Goal: Download file/media

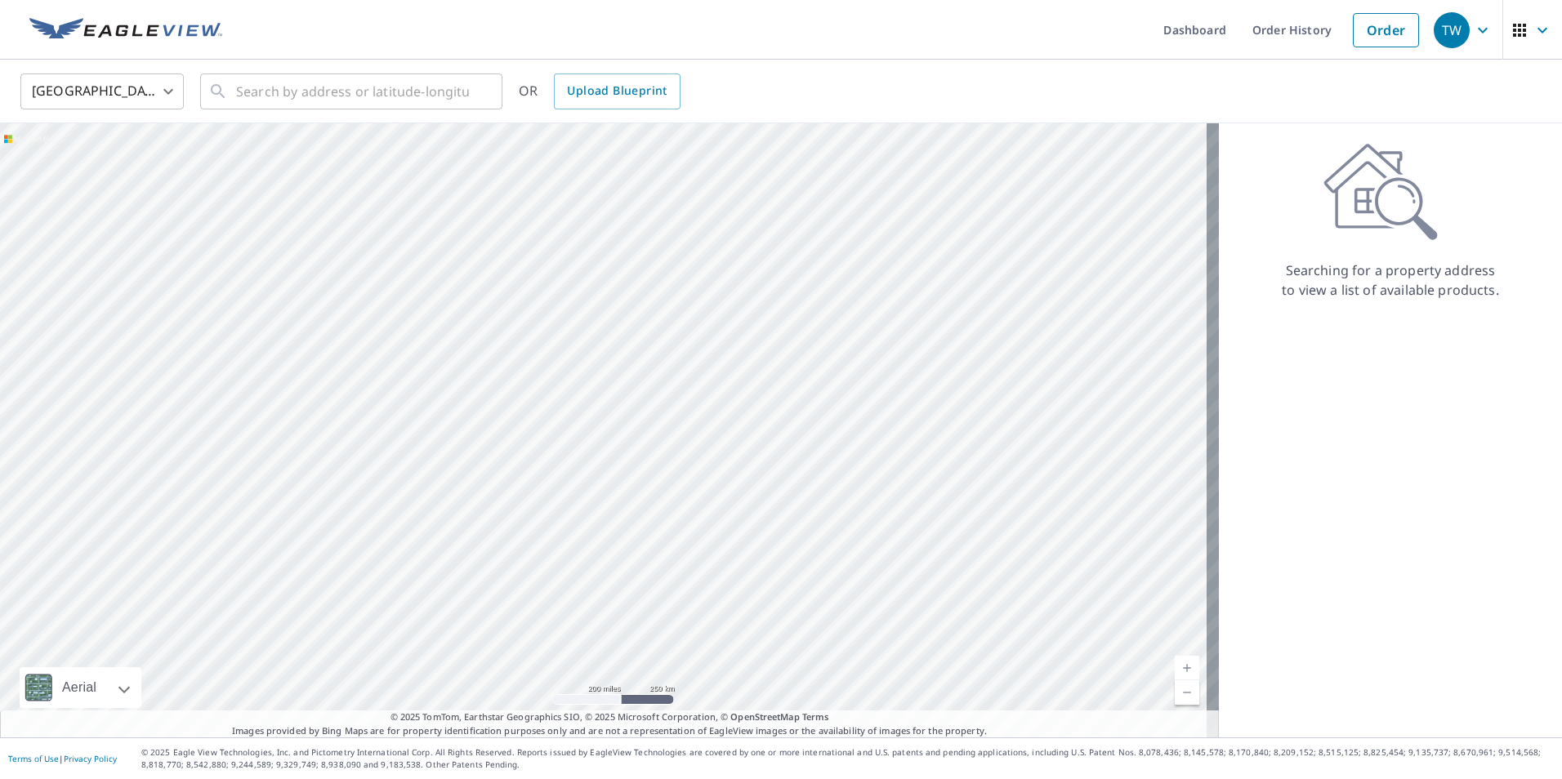
drag, startPoint x: 1202, startPoint y: 29, endPoint x: 1095, endPoint y: 30, distance: 107.0
click at [1202, 29] on link "Dashboard" at bounding box center [1194, 30] width 89 height 60
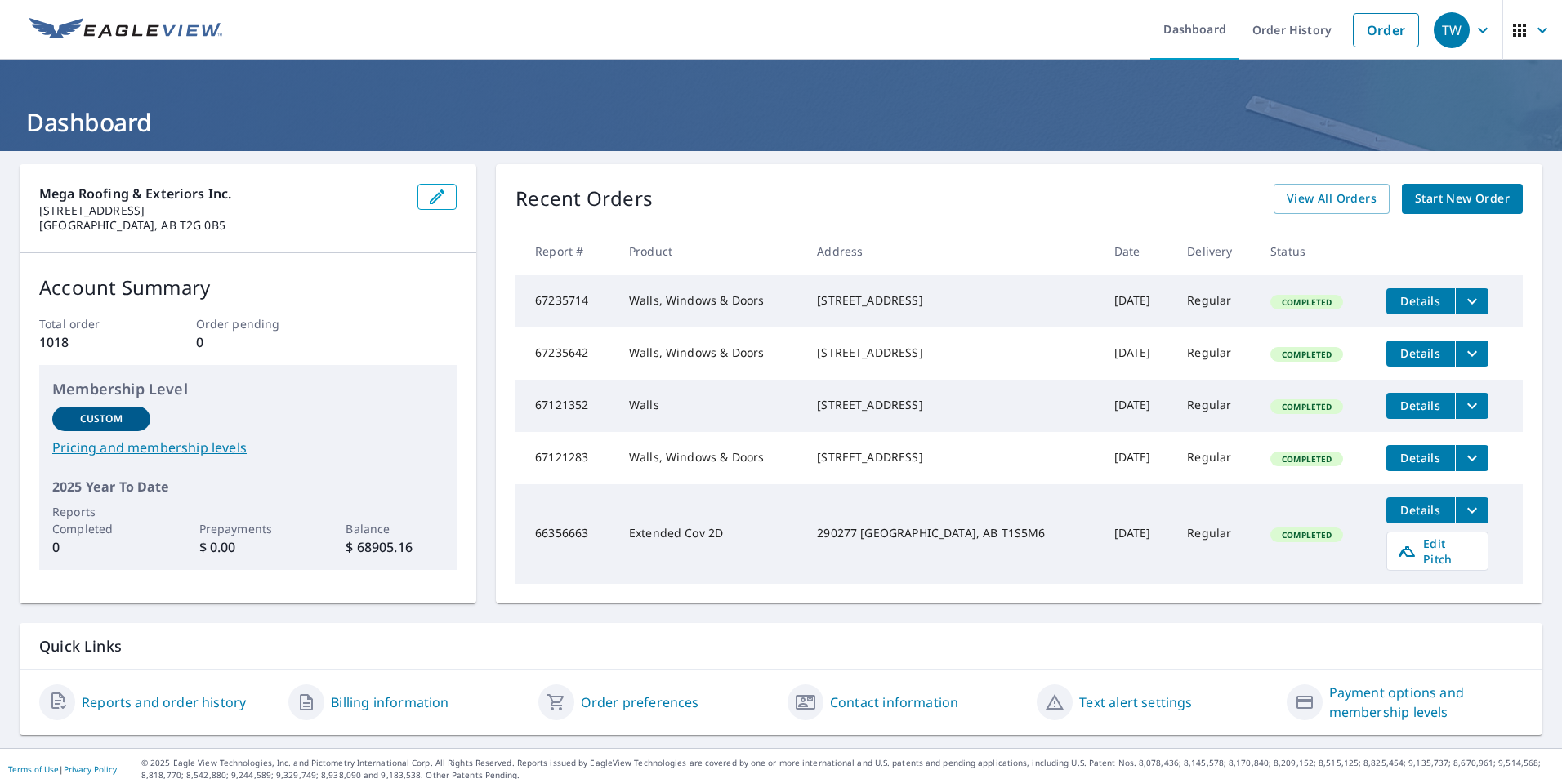
click at [1429, 413] on span "Details" at bounding box center [1420, 406] width 49 height 16
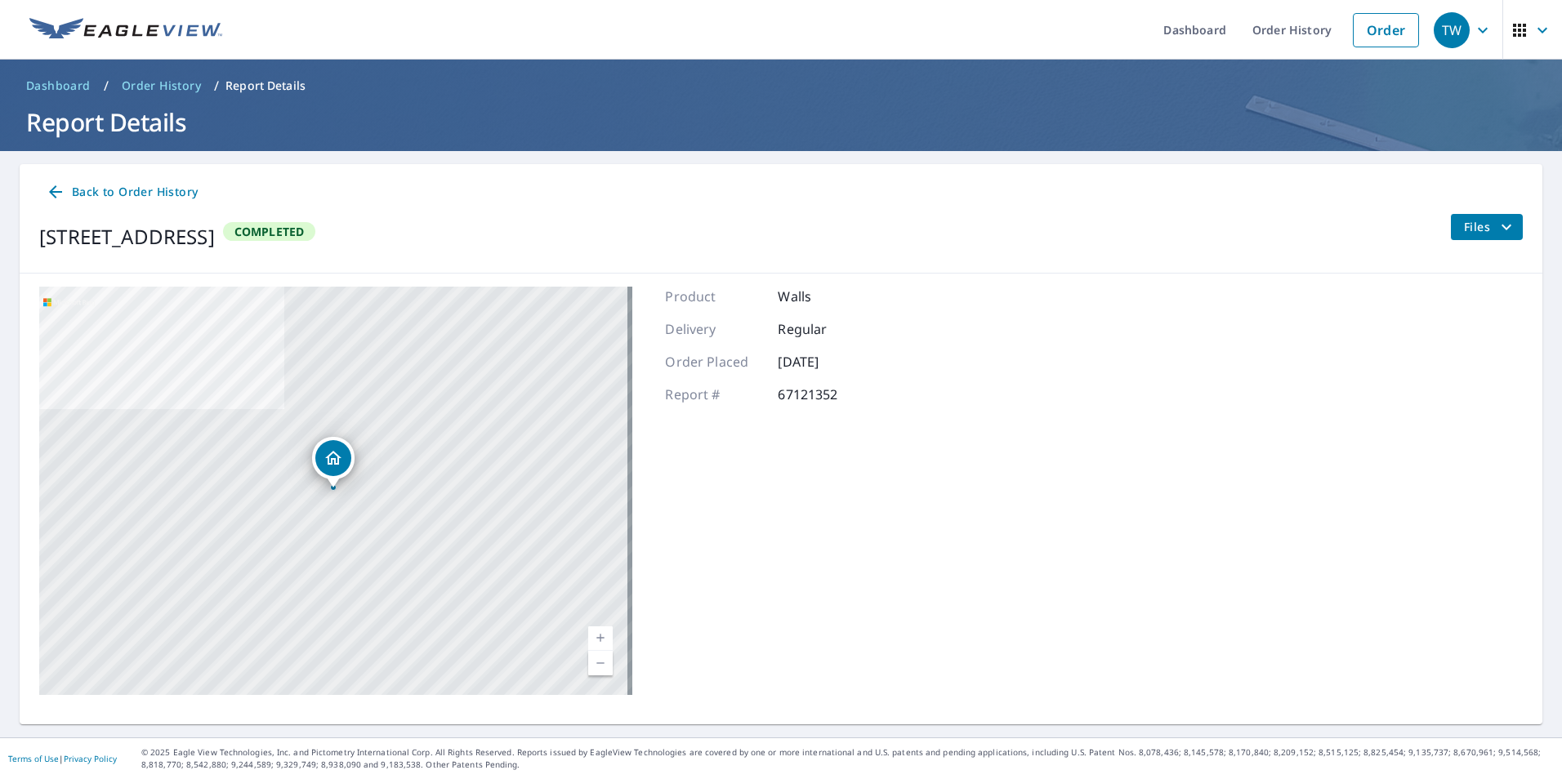
click at [1497, 221] on icon "filesDropdownBtn-67121352" at bounding box center [1507, 227] width 20 height 20
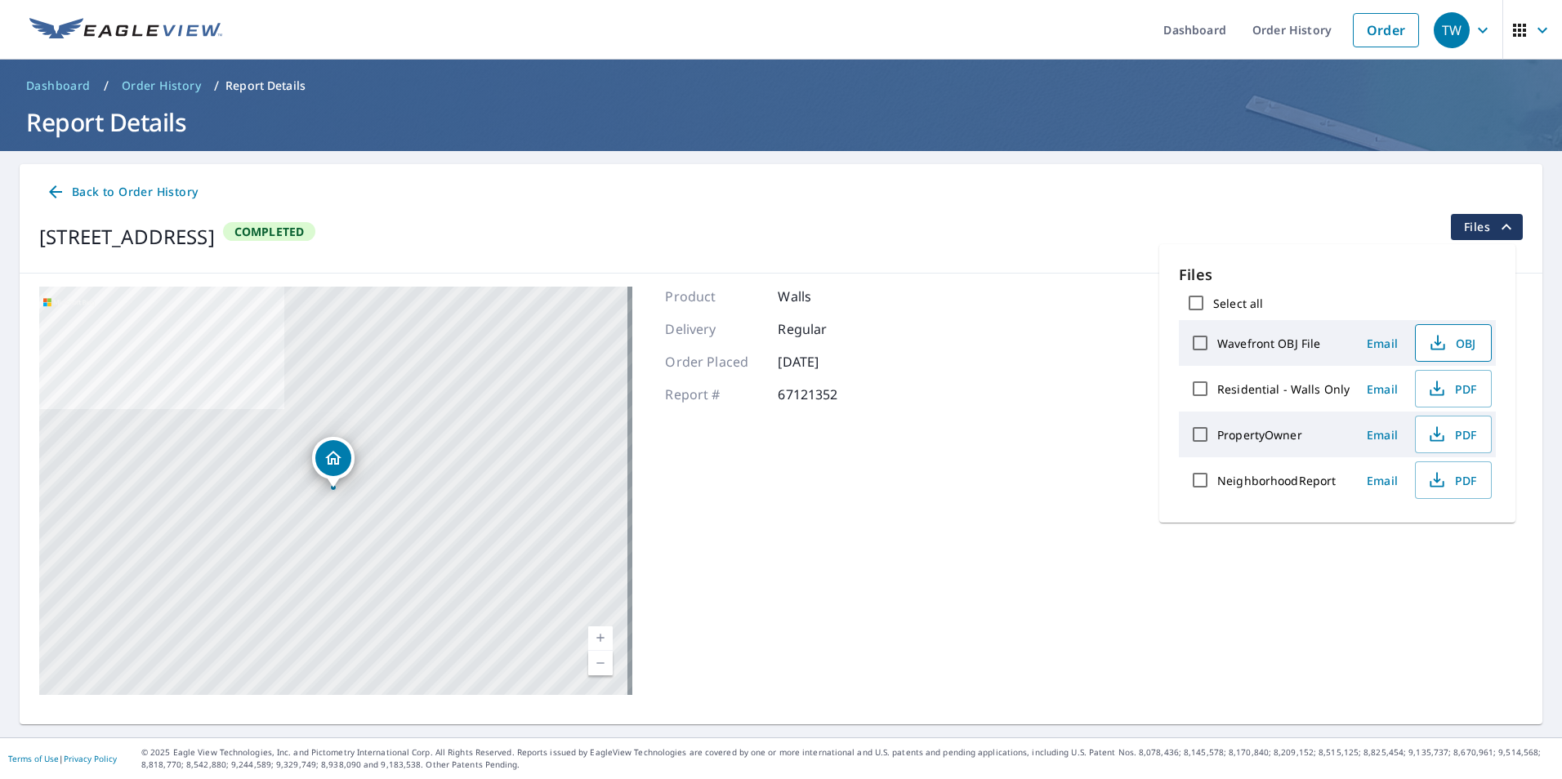
click at [1453, 344] on span "OBJ" at bounding box center [1451, 343] width 52 height 20
click at [1446, 390] on span "PDF" at bounding box center [1451, 389] width 52 height 20
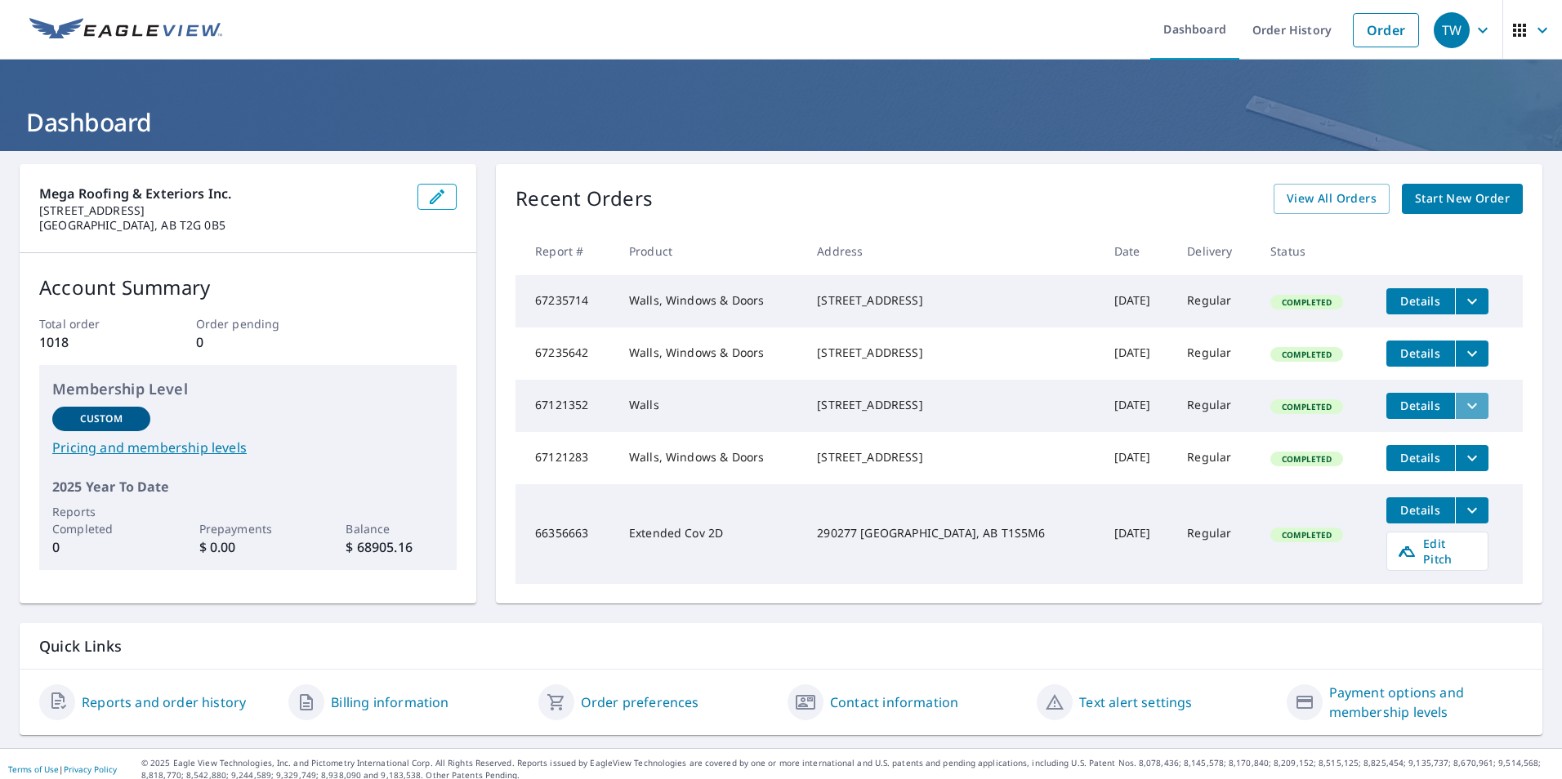
click at [1462, 416] on icon "filesDropdownBtn-67121352" at bounding box center [1472, 406] width 20 height 20
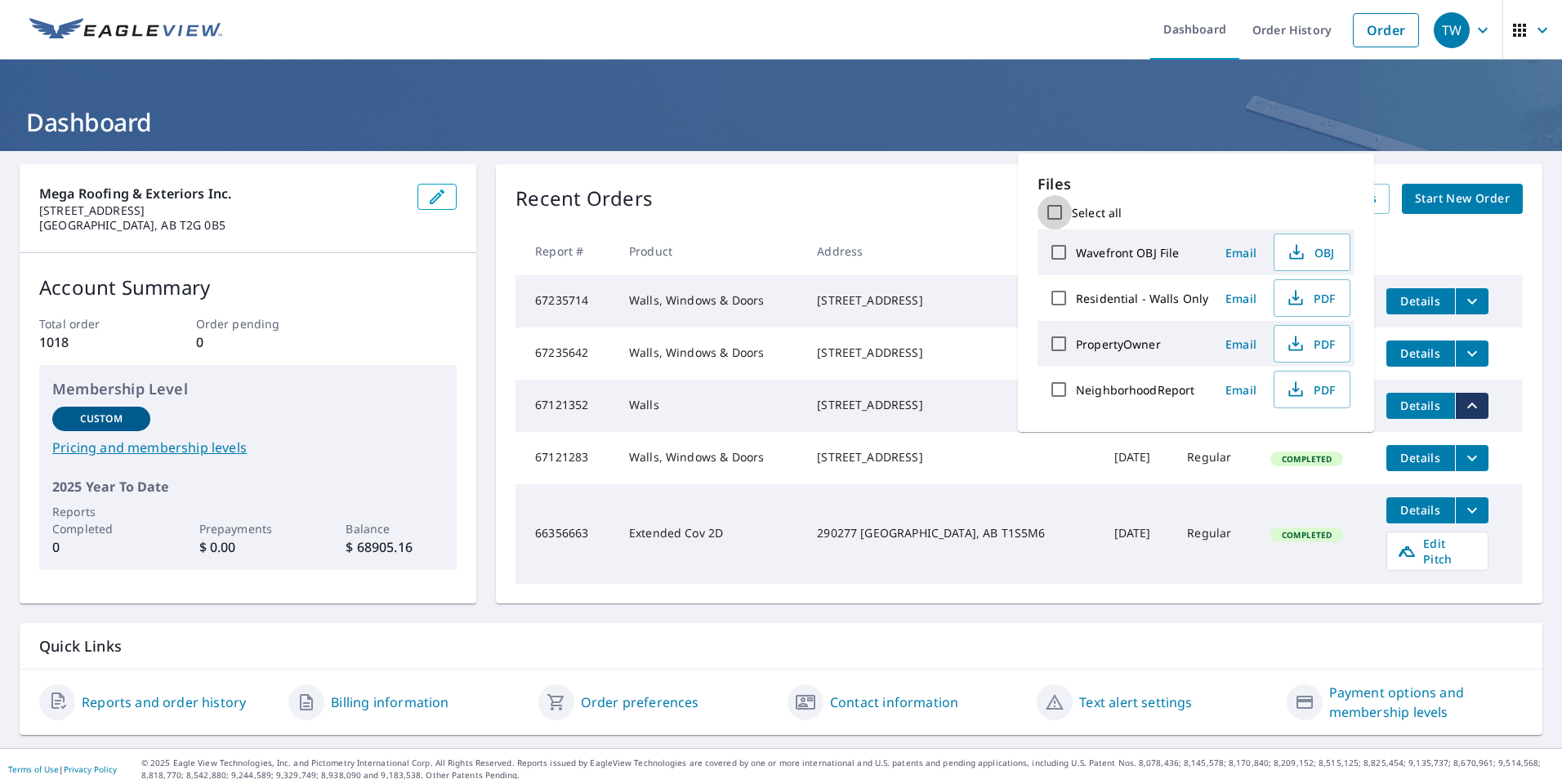
click at [1055, 214] on input "Select all" at bounding box center [1054, 212] width 34 height 34
checkbox input "true"
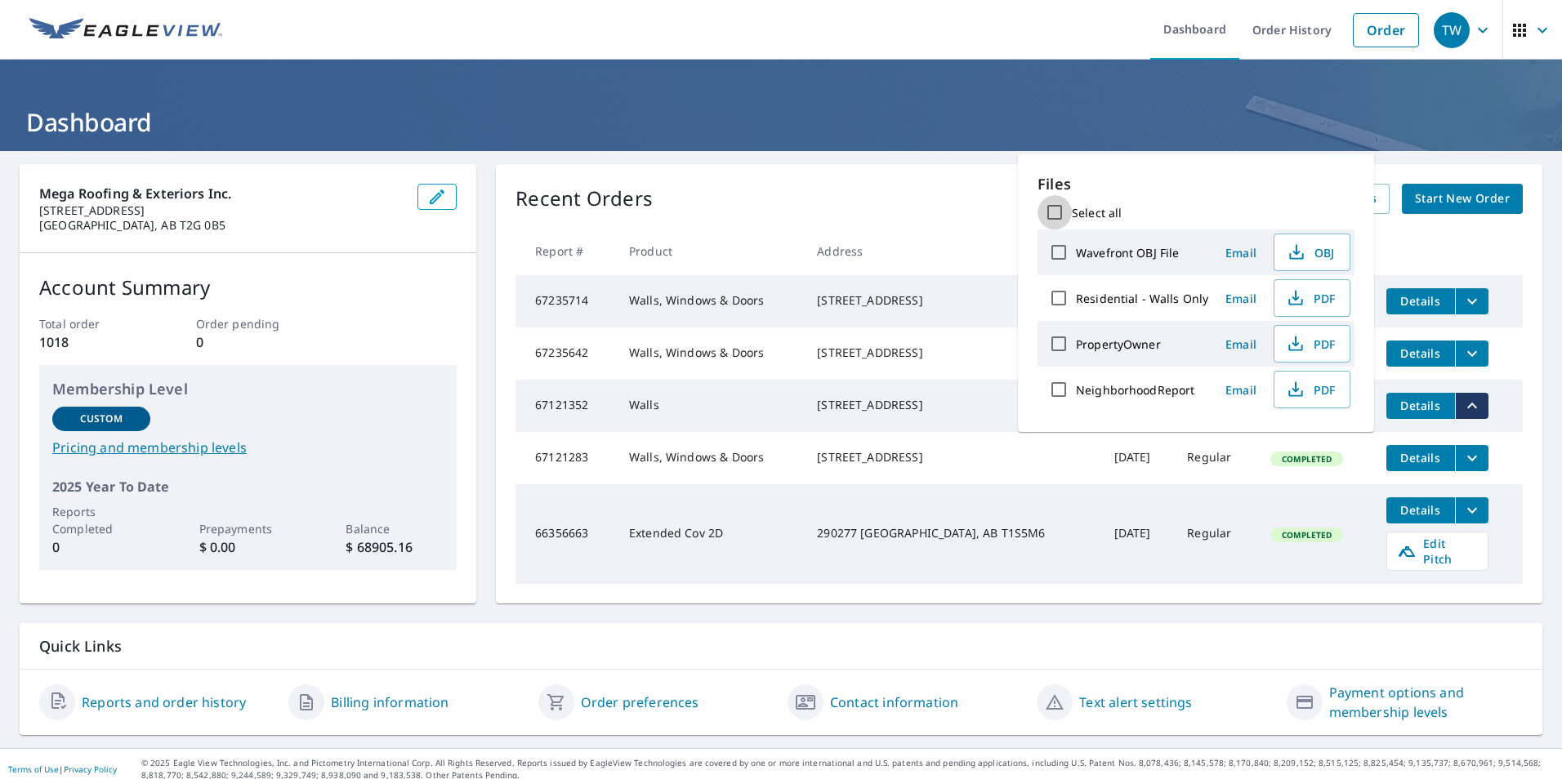
checkbox input "true"
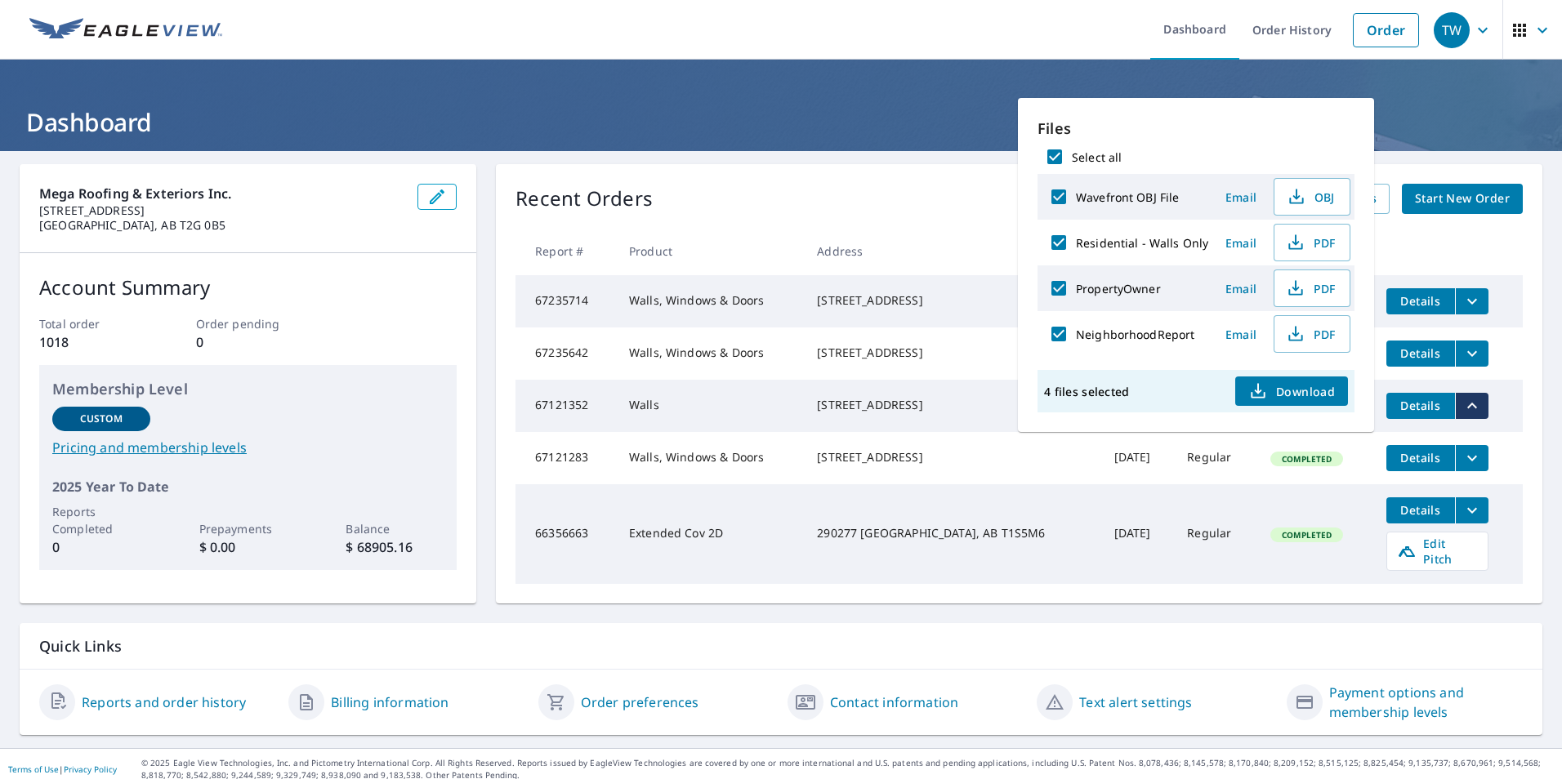
click at [1271, 386] on span "Download" at bounding box center [1291, 391] width 87 height 20
click at [852, 203] on div "Recent Orders View All Orders Start New Order" at bounding box center [1018, 199] width 1007 height 30
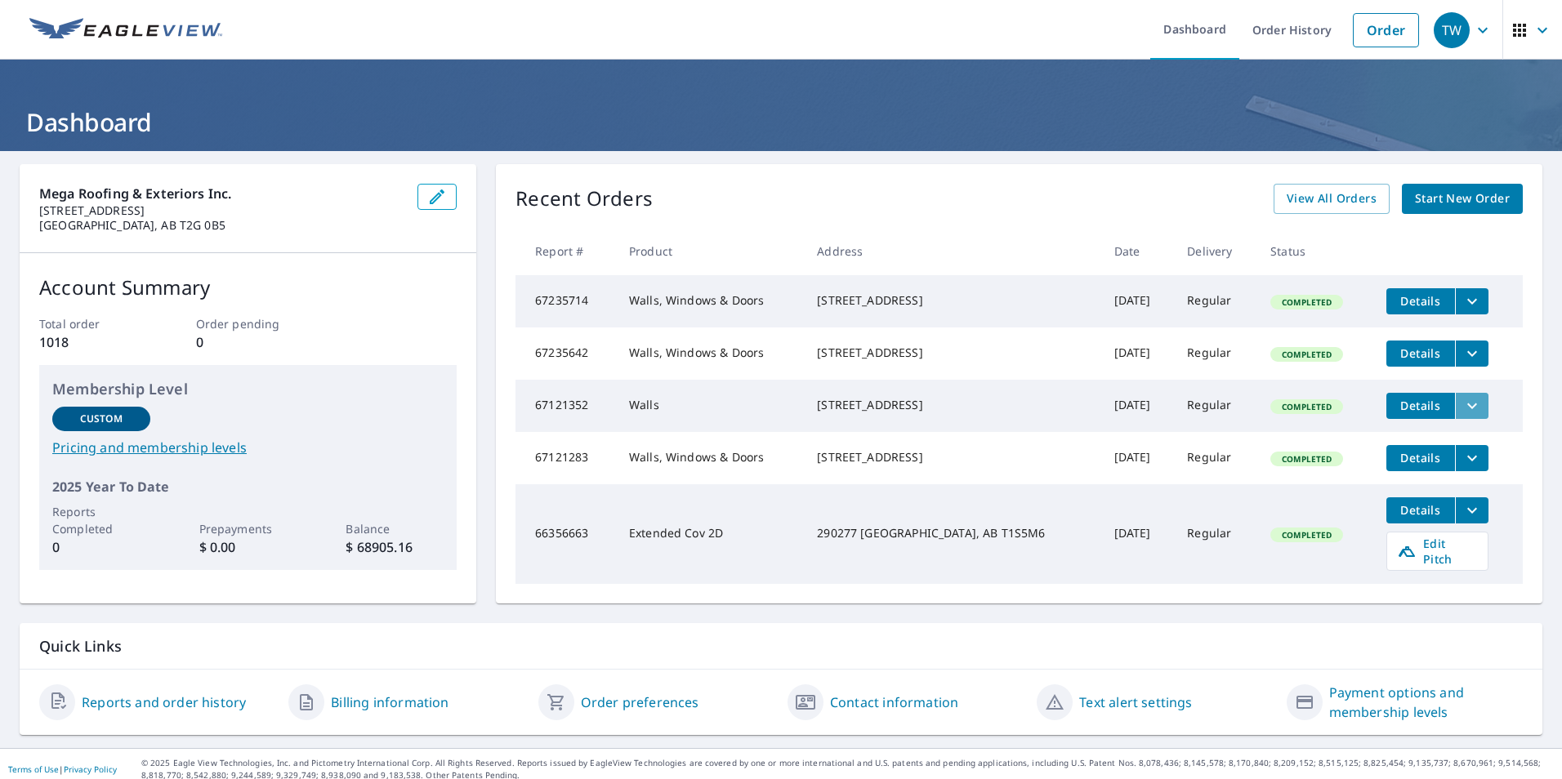
click at [1462, 416] on icon "filesDropdownBtn-67121352" at bounding box center [1472, 406] width 20 height 20
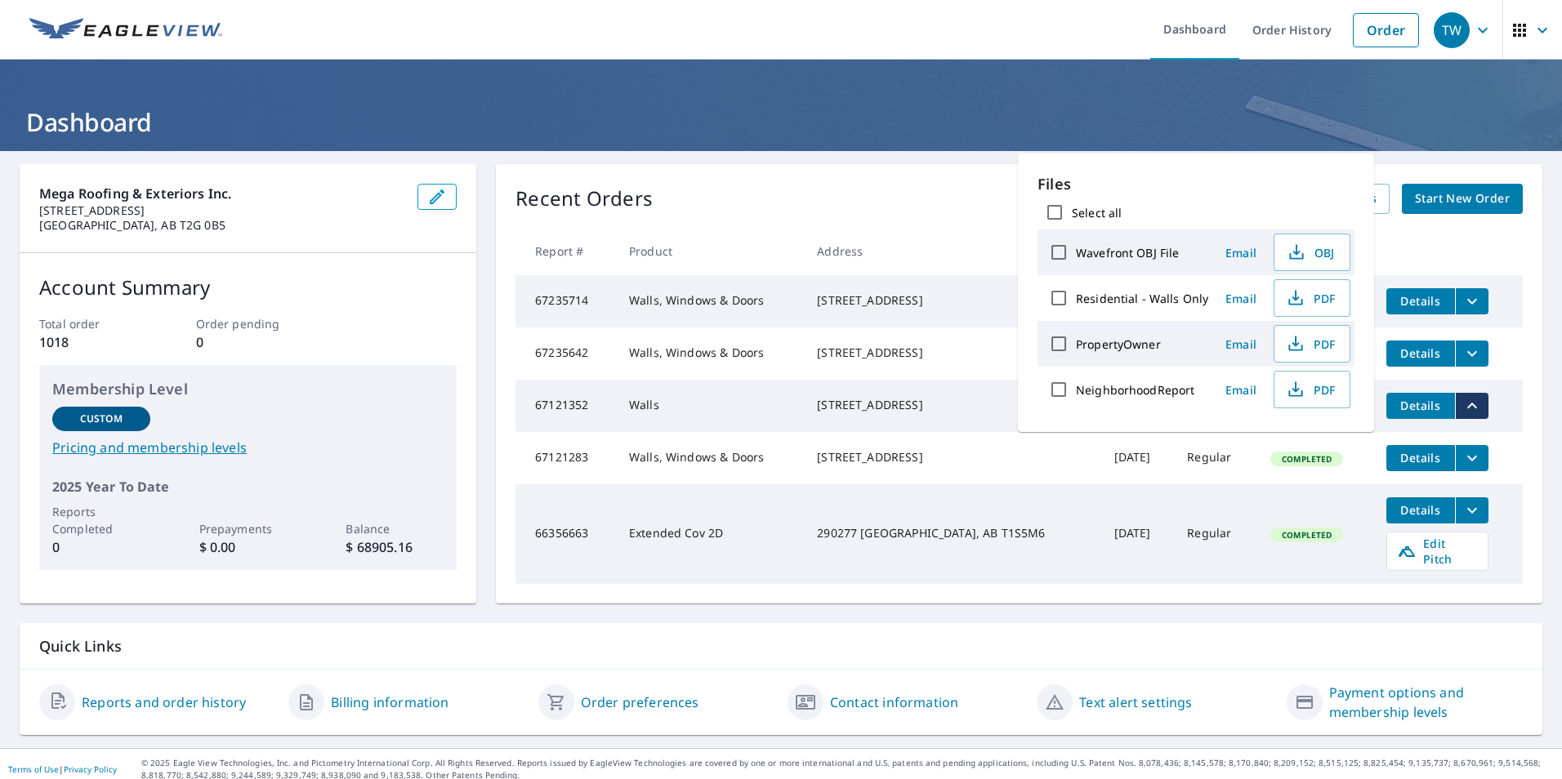
click at [675, 426] on td "Walls" at bounding box center [710, 406] width 188 height 52
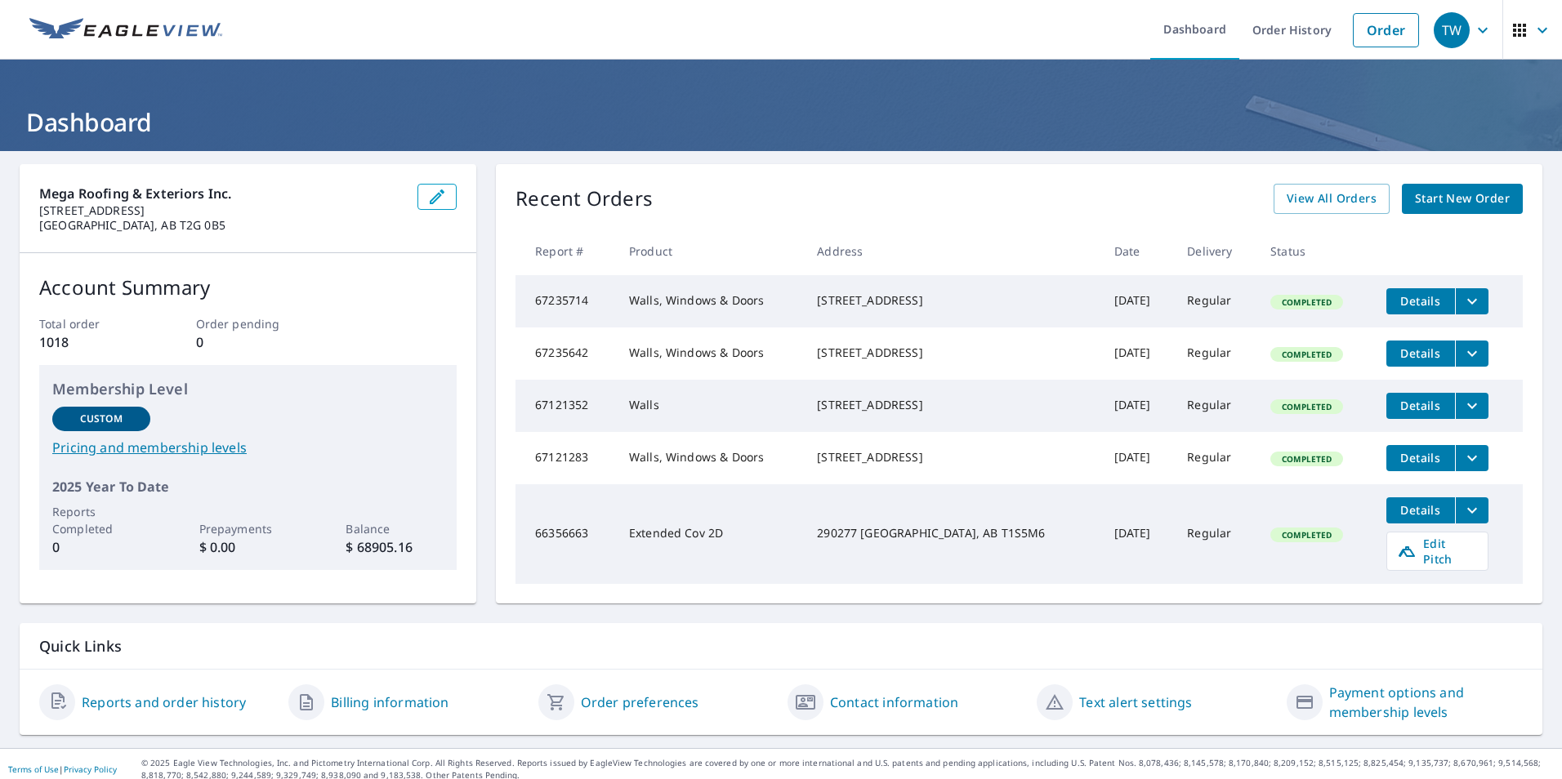
click at [616, 428] on td "Walls" at bounding box center [710, 406] width 188 height 52
click at [885, 413] on div "[STREET_ADDRESS]" at bounding box center [952, 405] width 270 height 16
click at [640, 426] on td "Walls" at bounding box center [710, 406] width 188 height 52
click at [1466, 416] on icon "filesDropdownBtn-67121352" at bounding box center [1472, 406] width 20 height 20
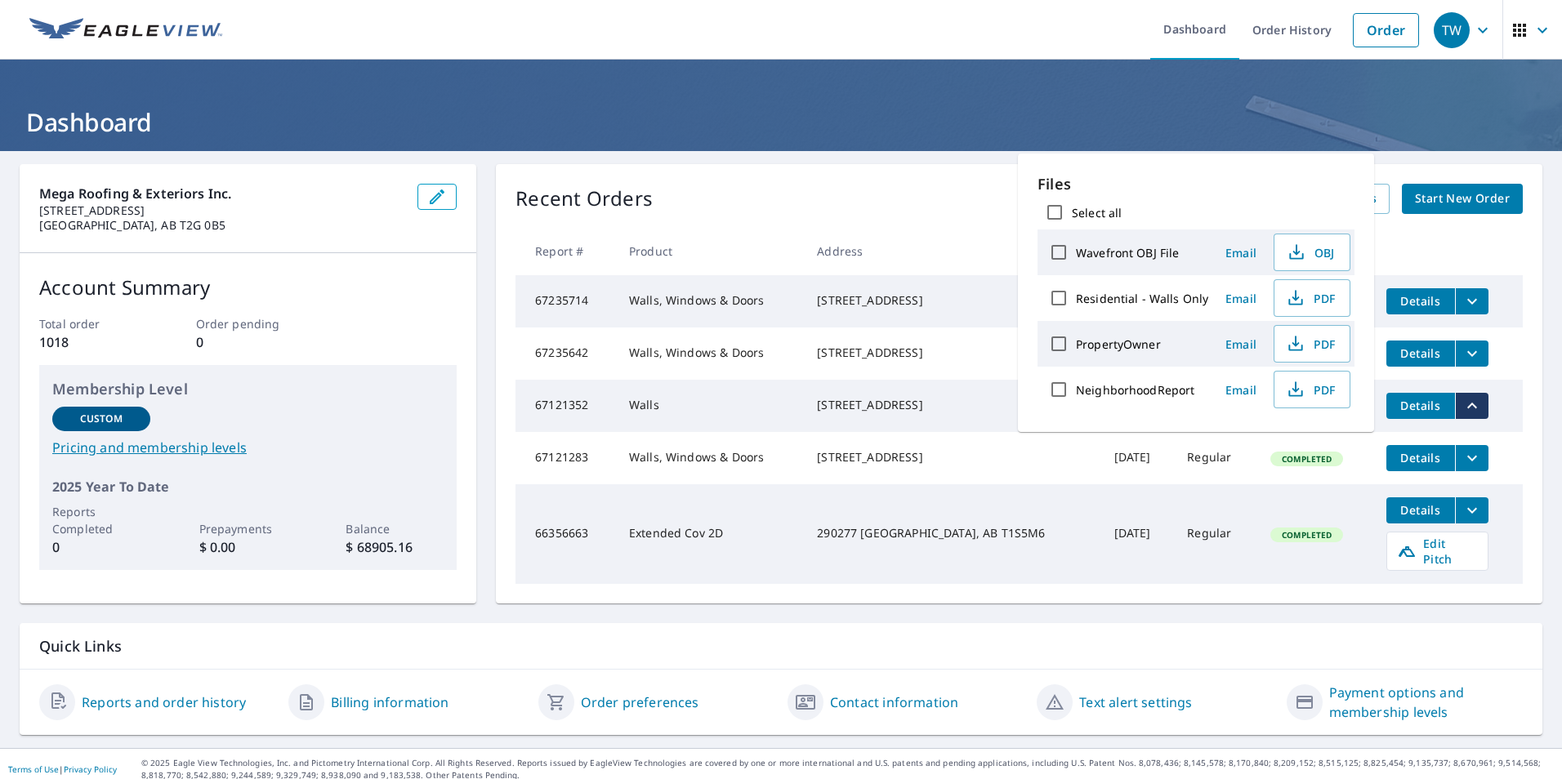
click at [842, 432] on td "[STREET_ADDRESS]" at bounding box center [952, 406] width 297 height 52
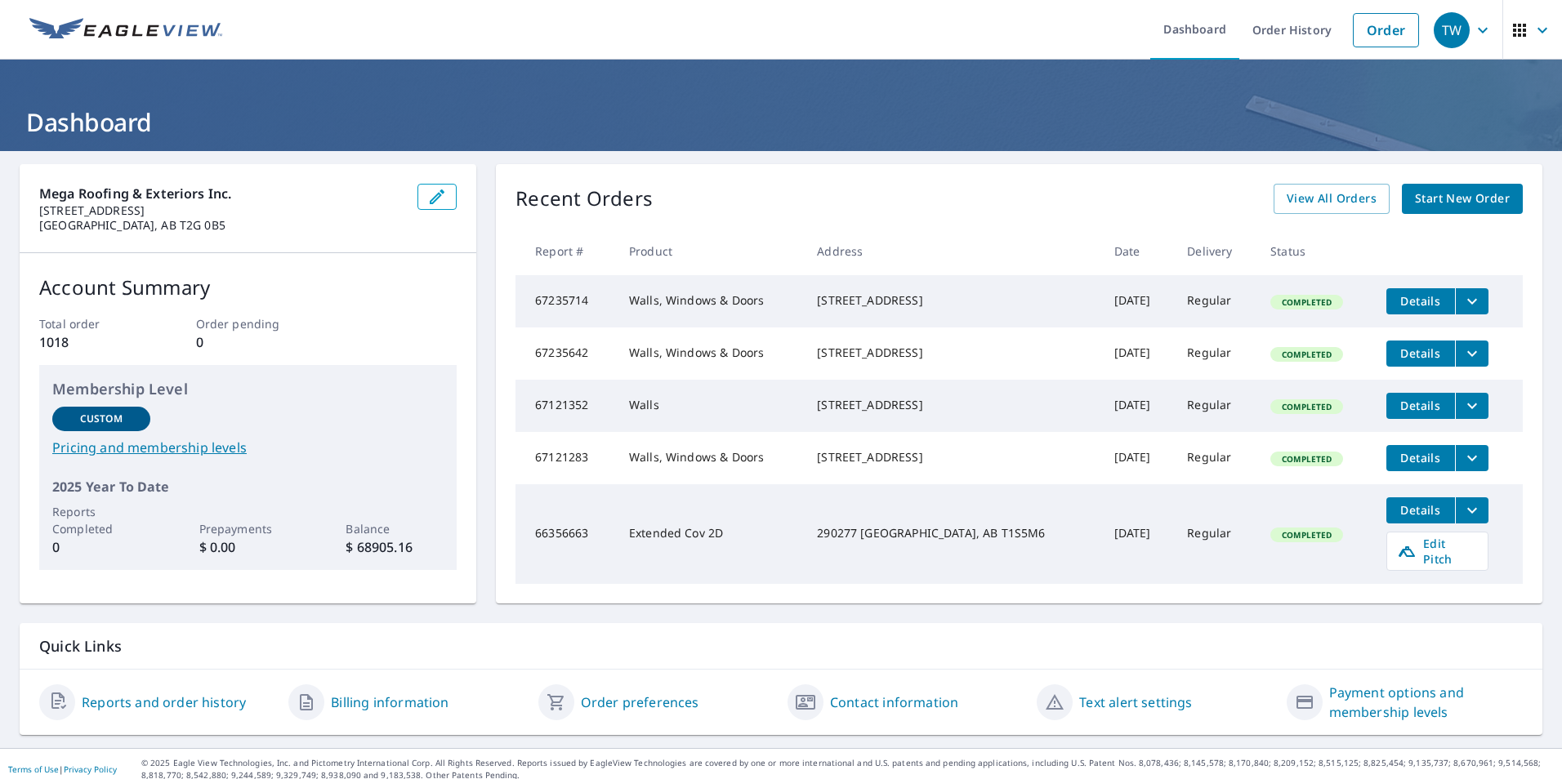
click at [841, 432] on td "[STREET_ADDRESS]" at bounding box center [952, 406] width 297 height 52
drag, startPoint x: 841, startPoint y: 443, endPoint x: 746, endPoint y: 439, distance: 94.8
click at [746, 432] on td "Walls" at bounding box center [710, 406] width 188 height 52
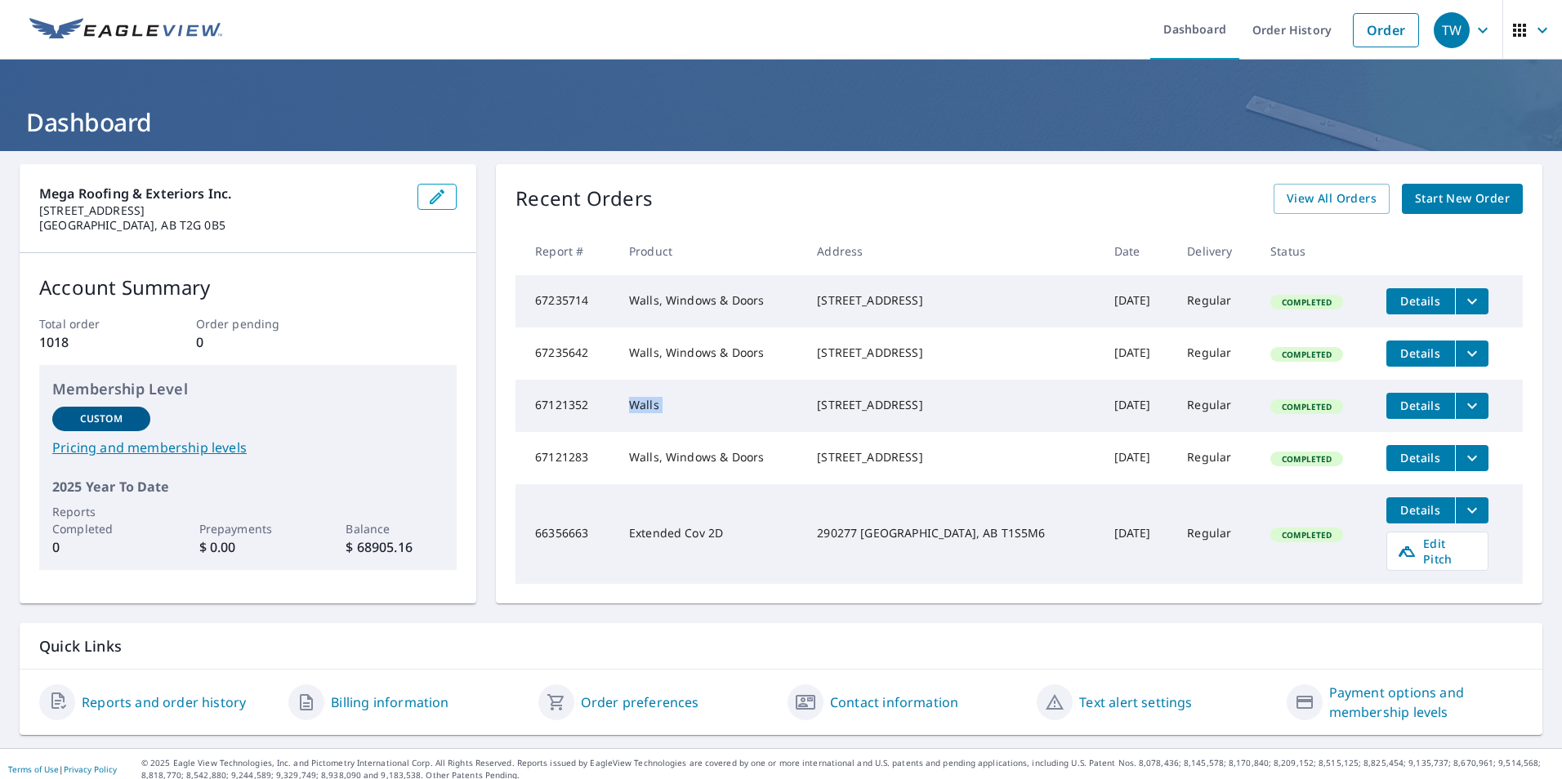
click at [746, 432] on td "Walls" at bounding box center [710, 406] width 188 height 52
drag, startPoint x: 746, startPoint y: 439, endPoint x: 727, endPoint y: 439, distance: 18.8
click at [727, 432] on td "Walls" at bounding box center [710, 406] width 188 height 52
drag, startPoint x: 683, startPoint y: 417, endPoint x: 644, endPoint y: 417, distance: 39.2
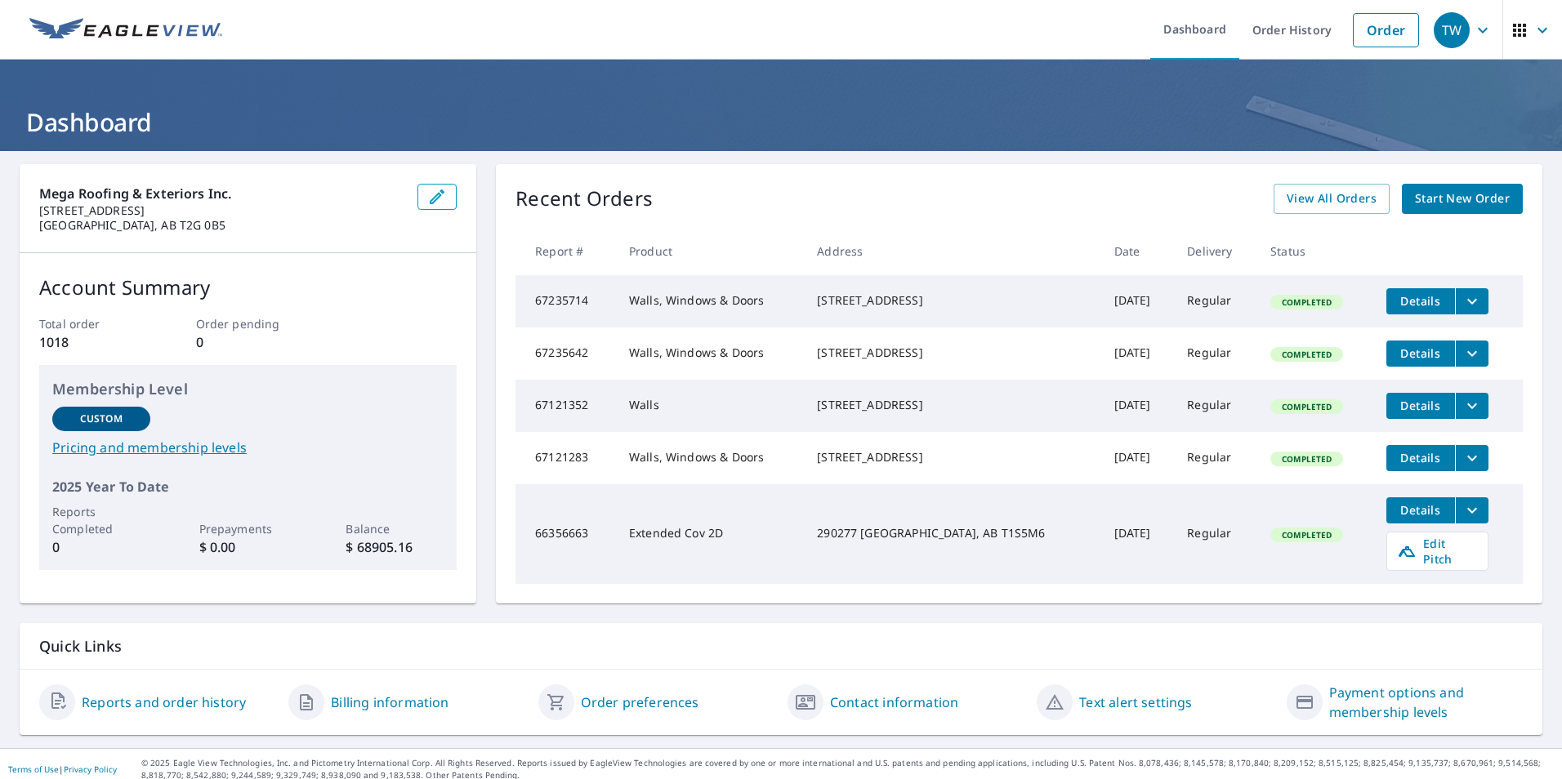
click at [644, 417] on td "Walls" at bounding box center [710, 406] width 188 height 52
click at [1303, 185] on link "View All Orders" at bounding box center [1332, 199] width 116 height 30
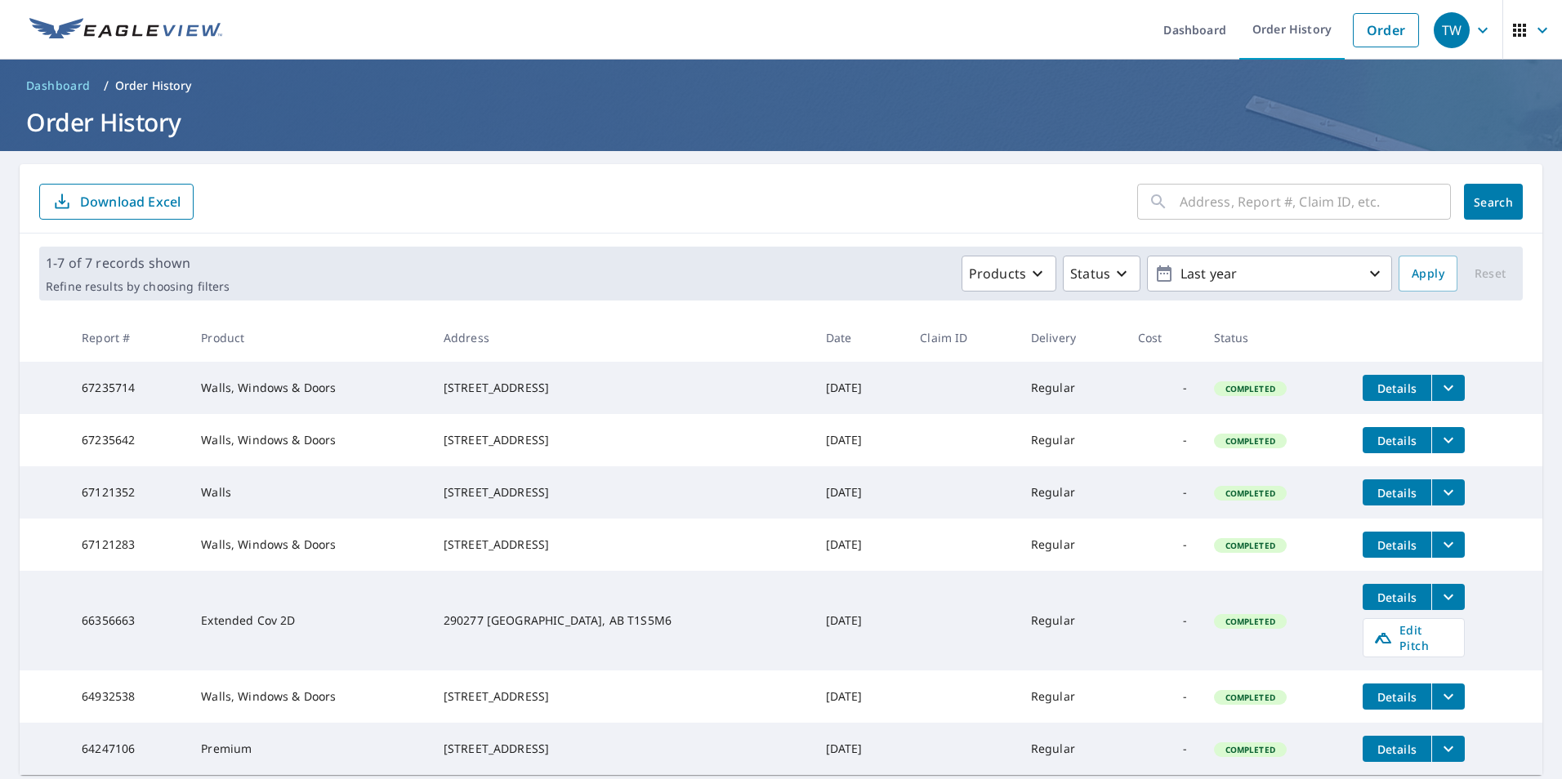
click at [616, 501] on div "[STREET_ADDRESS]" at bounding box center [622, 492] width 356 height 16
click at [1439, 502] on icon "filesDropdownBtn-67121352" at bounding box center [1449, 493] width 20 height 20
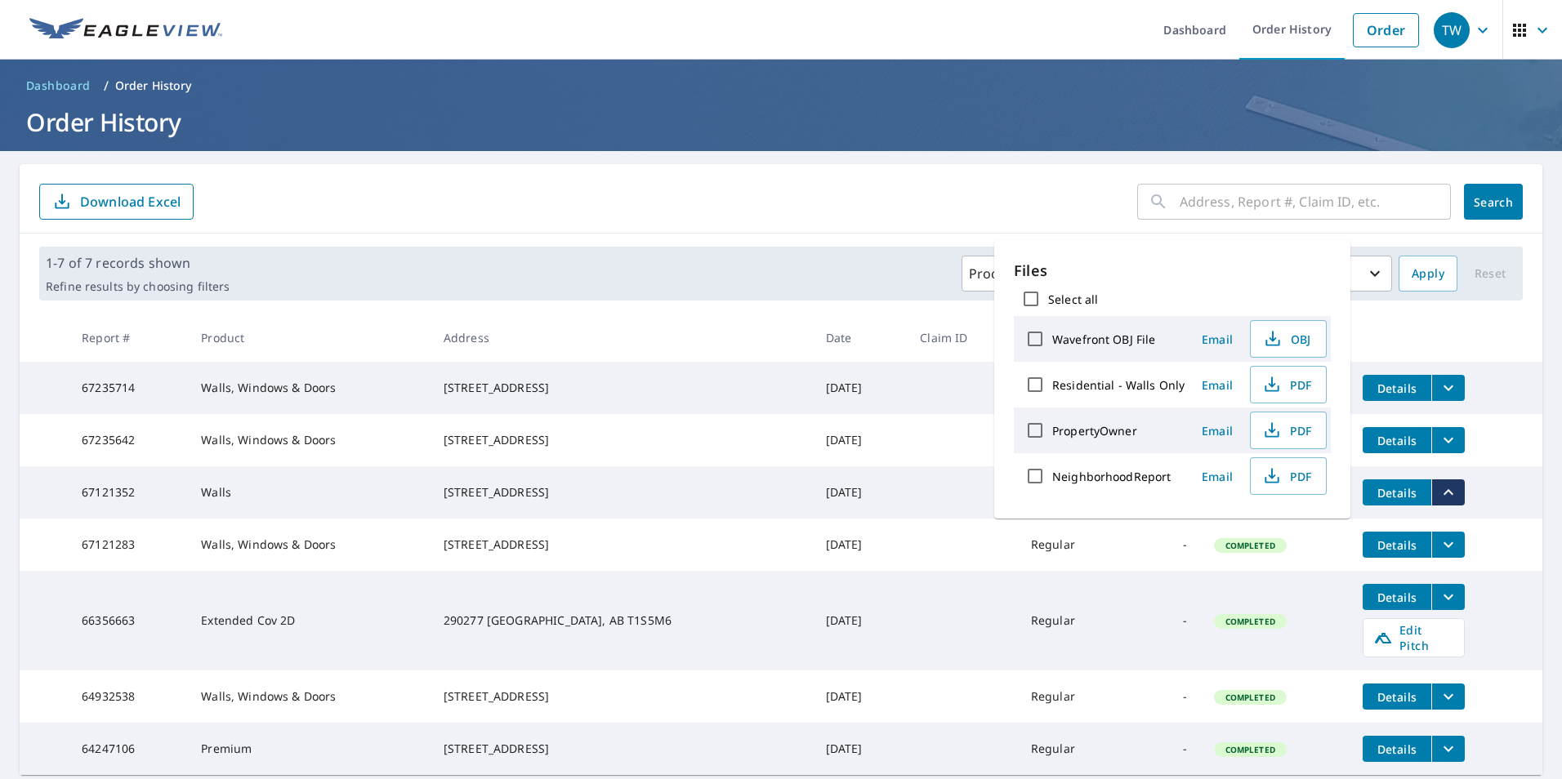
click at [705, 553] on div "[STREET_ADDRESS]" at bounding box center [622, 545] width 356 height 16
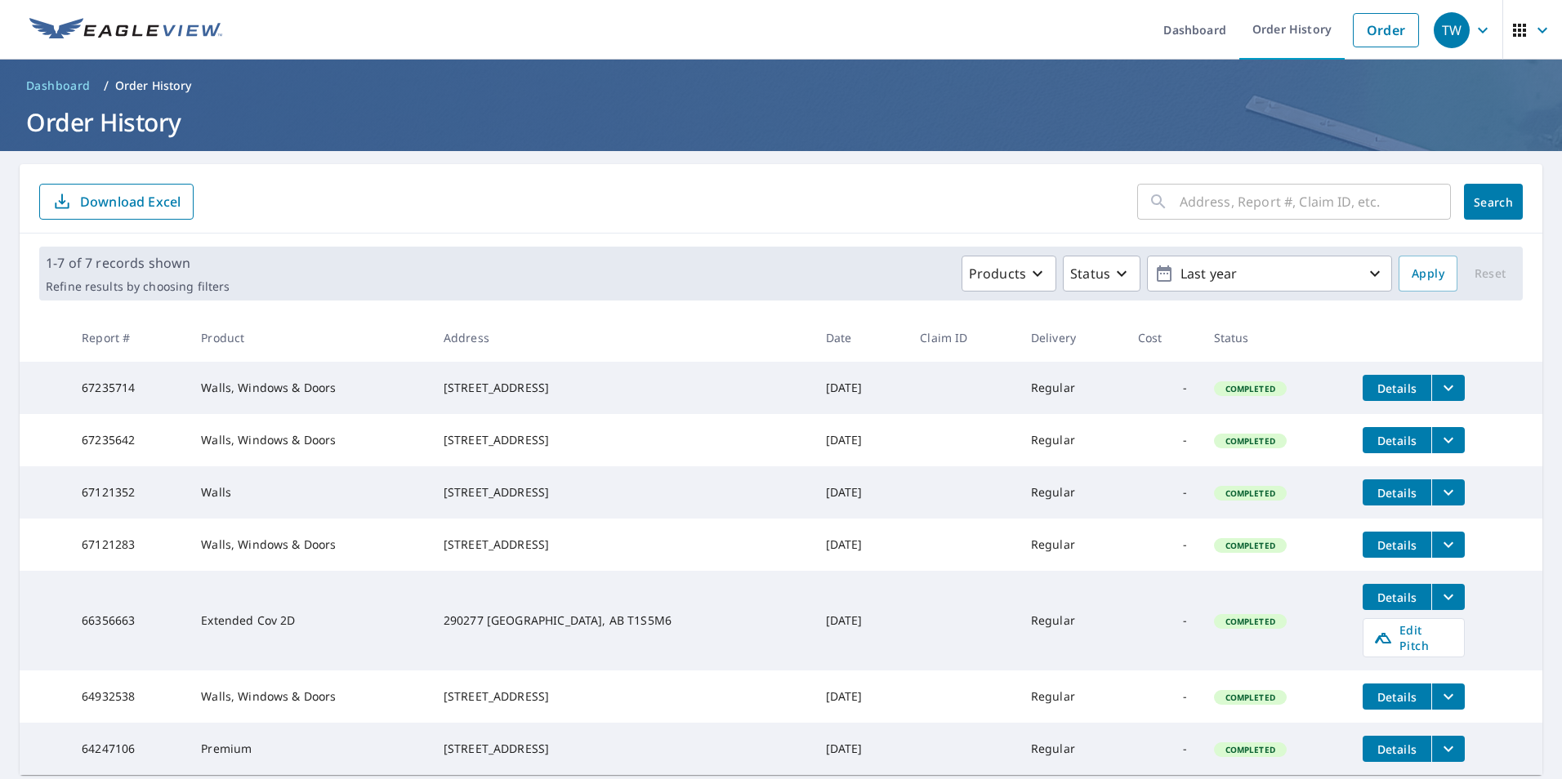
click at [705, 553] on div "[STREET_ADDRESS]" at bounding box center [622, 545] width 356 height 16
click at [602, 501] on div "[STREET_ADDRESS]" at bounding box center [622, 492] width 356 height 16
click at [1094, 278] on p "Status" at bounding box center [1090, 274] width 40 height 20
click at [1031, 278] on icon "button" at bounding box center [1038, 274] width 20 height 20
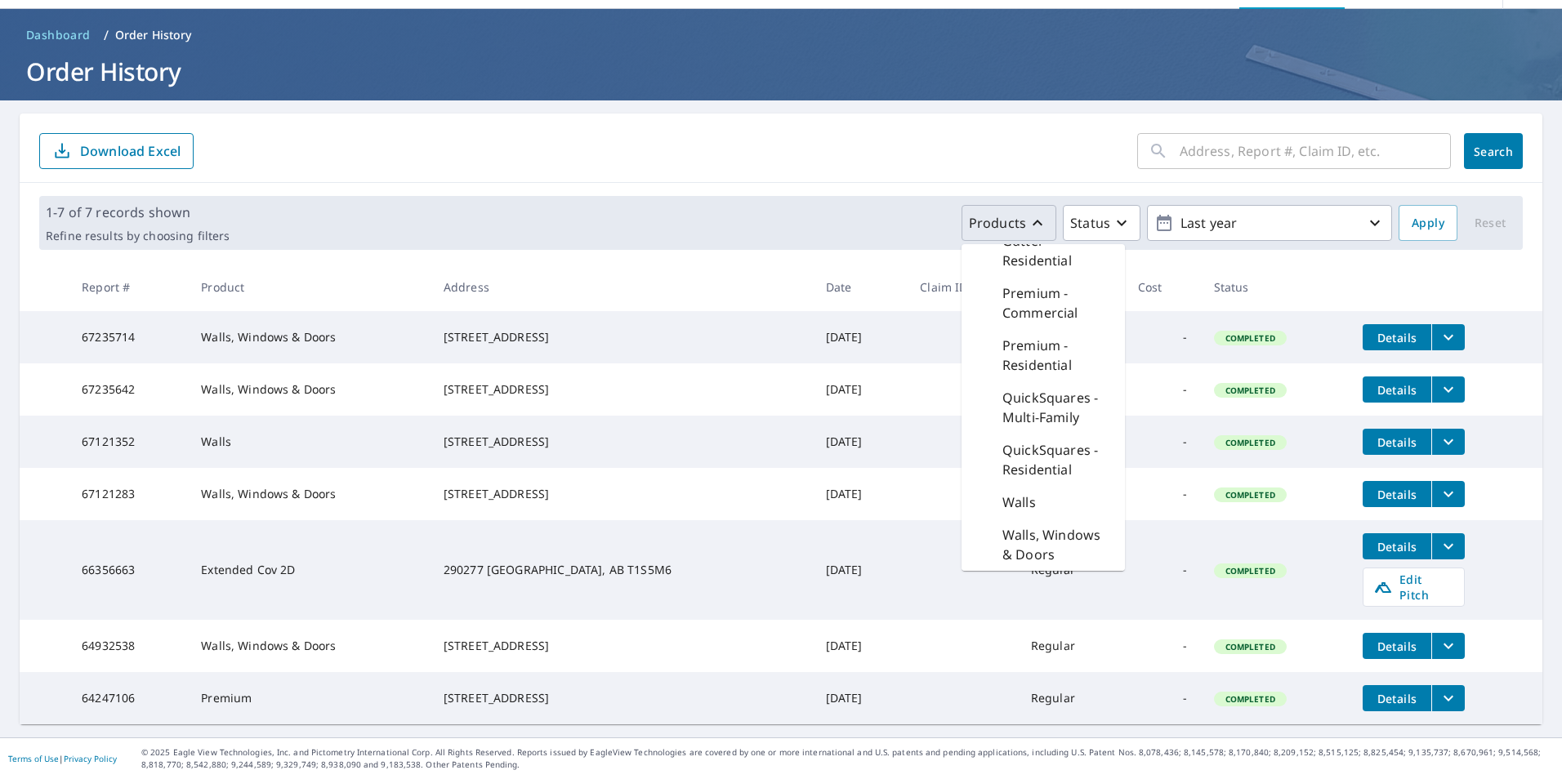
scroll to position [78, 0]
click at [1043, 525] on p "Walls, Windows & Doors" at bounding box center [1056, 544] width 109 height 39
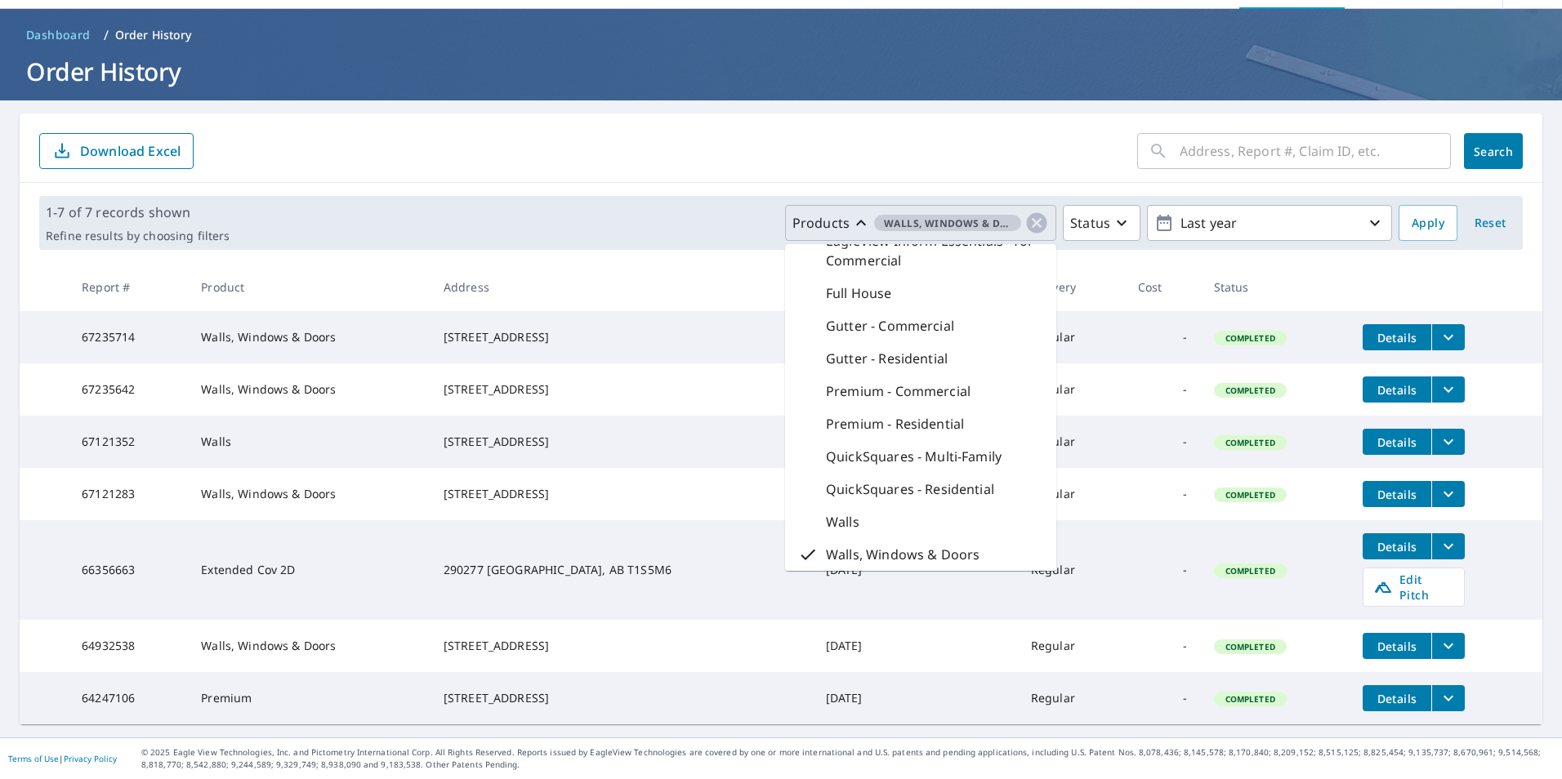
scroll to position [216, 0]
click at [863, 545] on p "Walls, Windows & Doors" at bounding box center [903, 555] width 154 height 20
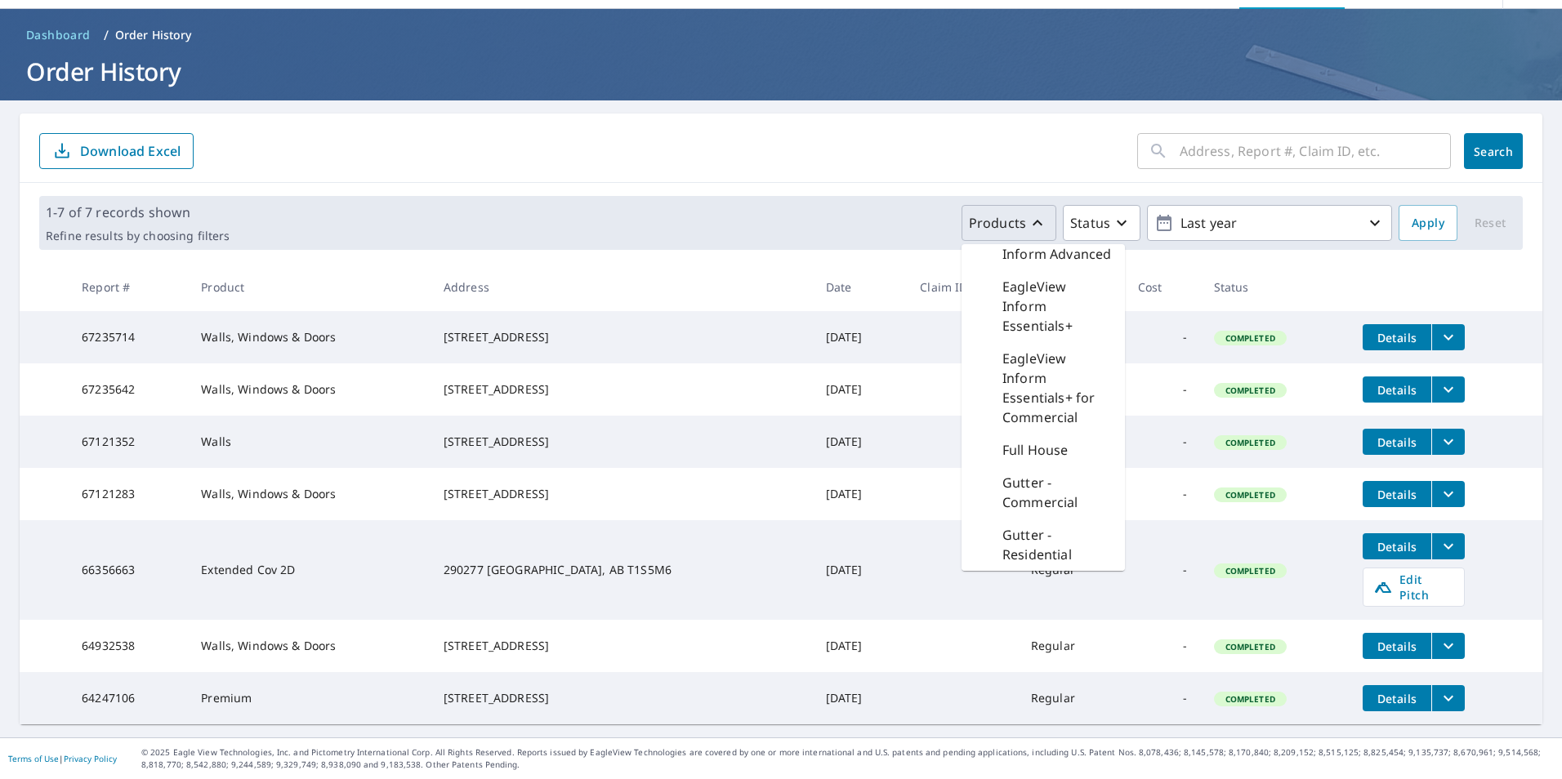
scroll to position [529, 0]
click at [100, 491] on td "67121283" at bounding box center [128, 494] width 119 height 52
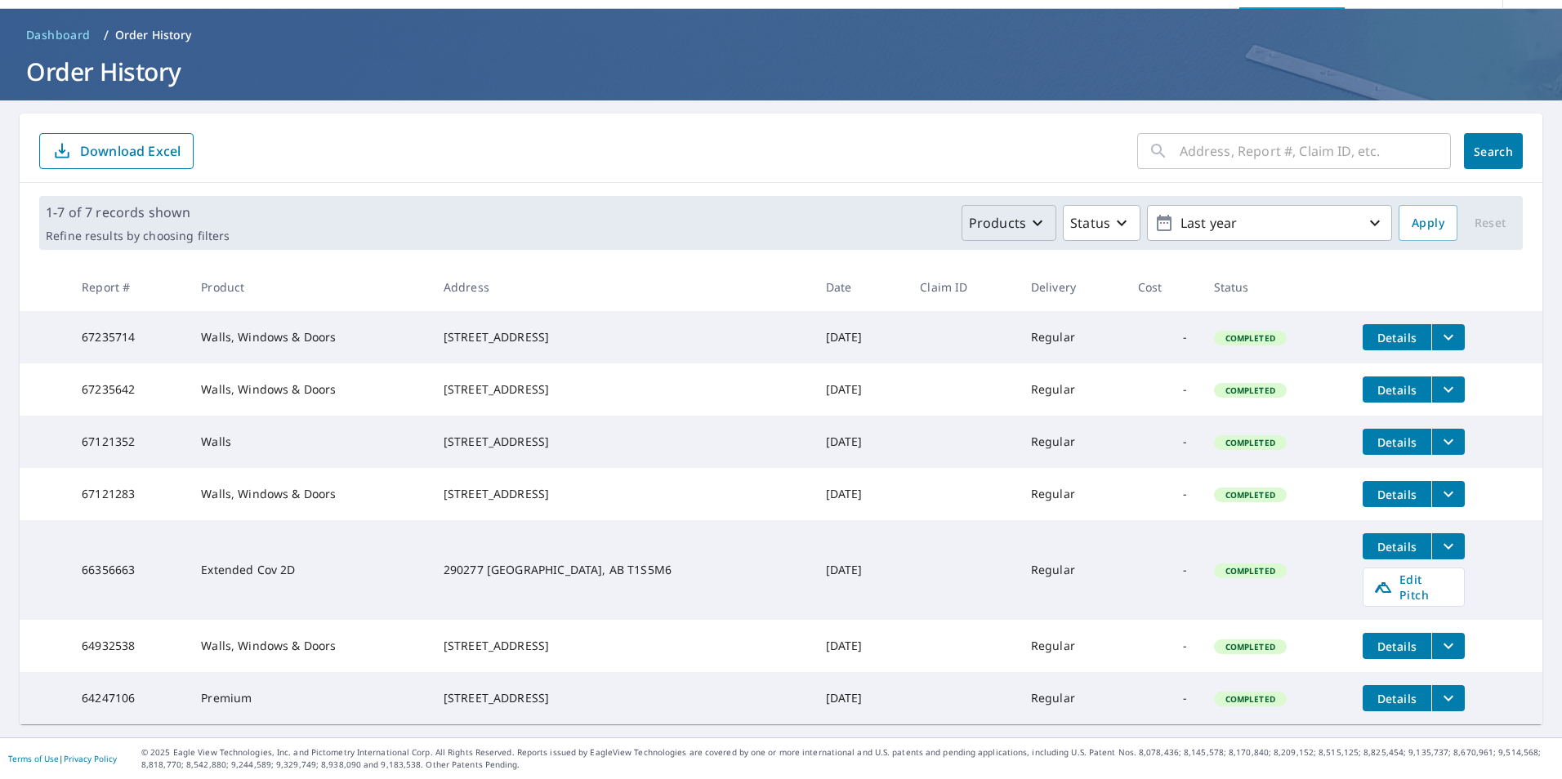
click at [1227, 489] on span "Completed" at bounding box center [1250, 494] width 69 height 11
click at [136, 497] on td "67121283" at bounding box center [128, 494] width 119 height 52
drag, startPoint x: 134, startPoint y: 488, endPoint x: 73, endPoint y: 489, distance: 61.3
click at [73, 489] on td "67121283" at bounding box center [128, 494] width 119 height 52
drag, startPoint x: 73, startPoint y: 489, endPoint x: 95, endPoint y: 485, distance: 22.3
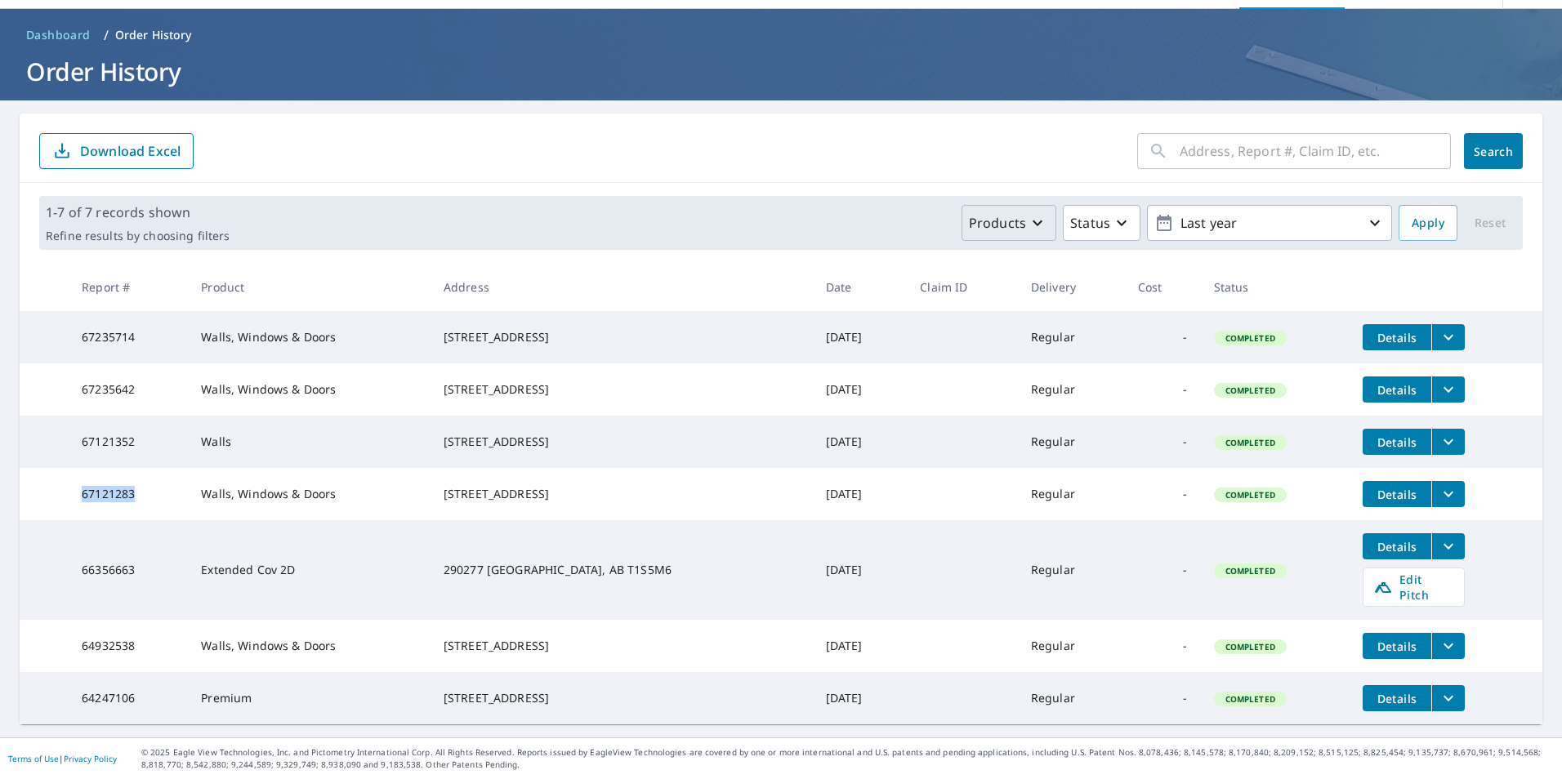
copy td "67121283"
click at [1251, 128] on input "text" at bounding box center [1315, 151] width 271 height 46
paste input "67121283"
type input "67121283"
click at [1466, 133] on button "Search" at bounding box center [1493, 151] width 59 height 36
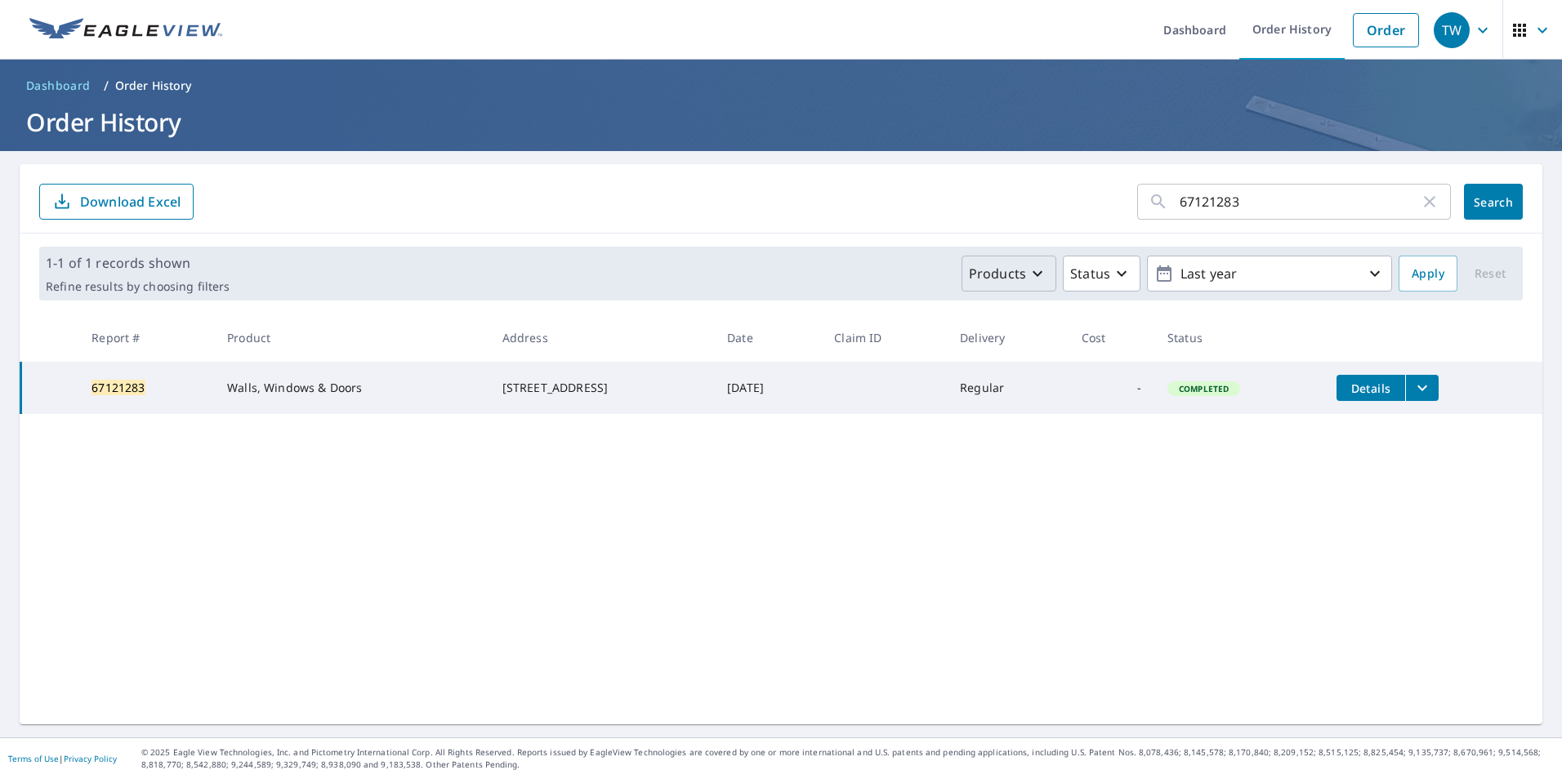
click at [1028, 281] on icon "button" at bounding box center [1038, 274] width 20 height 20
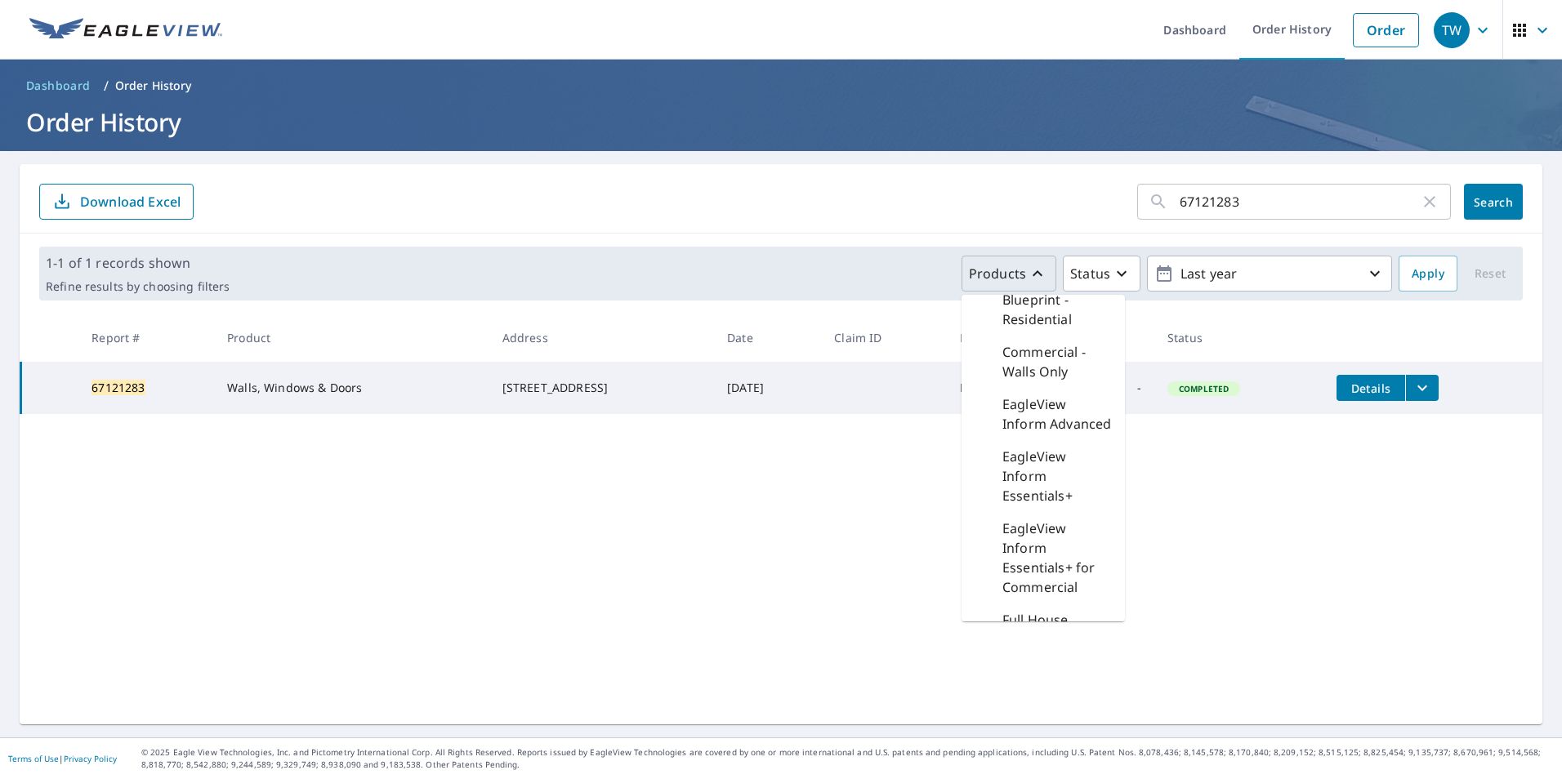
scroll to position [529, 0]
click at [1046, 600] on p "Walls, Windows & Doors" at bounding box center [1056, 595] width 109 height 39
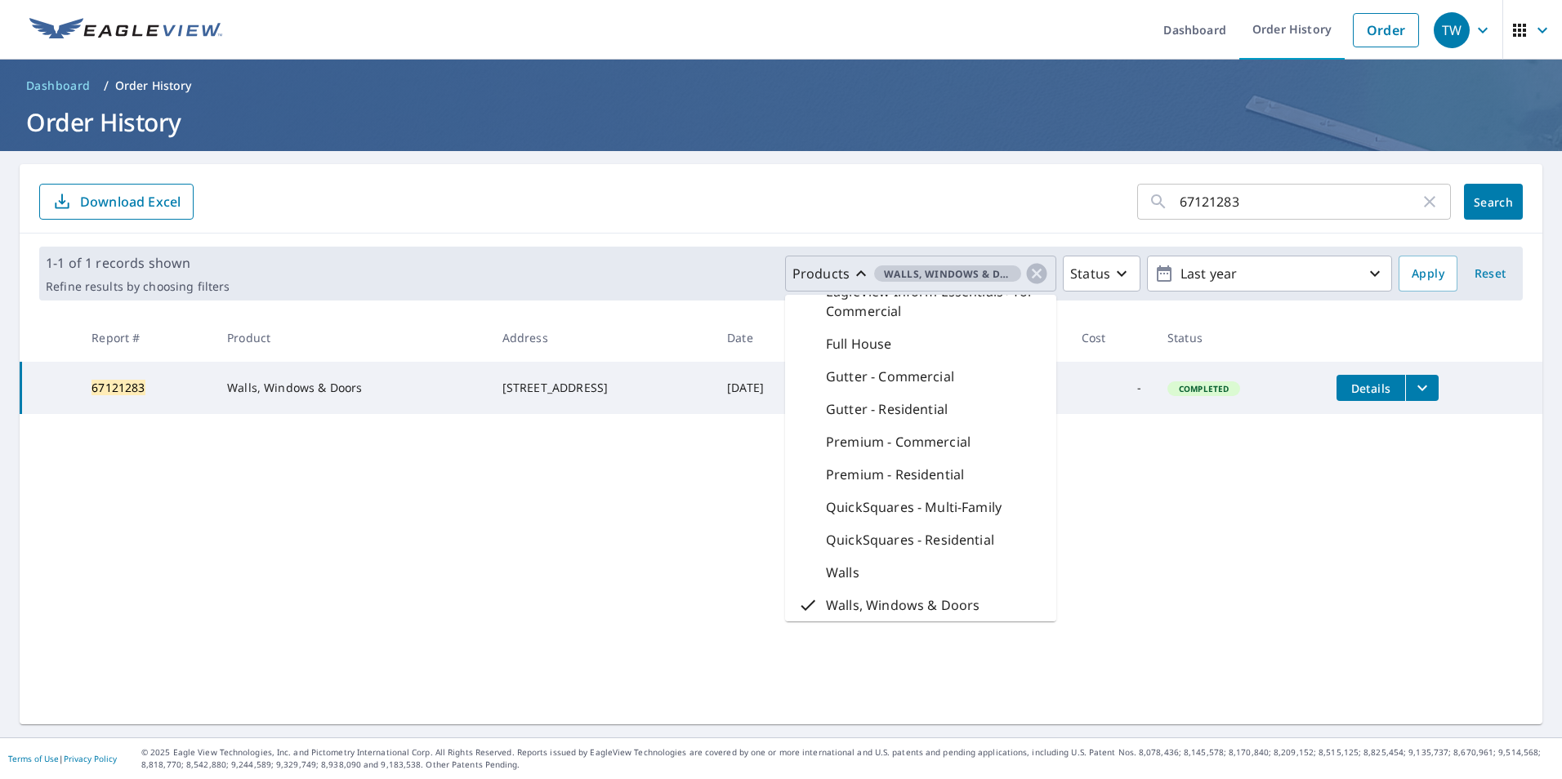
scroll to position [216, 0]
click at [1147, 427] on div "67121283 ​ Search Download Excel 1-1 of 1 records shown Refine results by choos…" at bounding box center [781, 444] width 1523 height 560
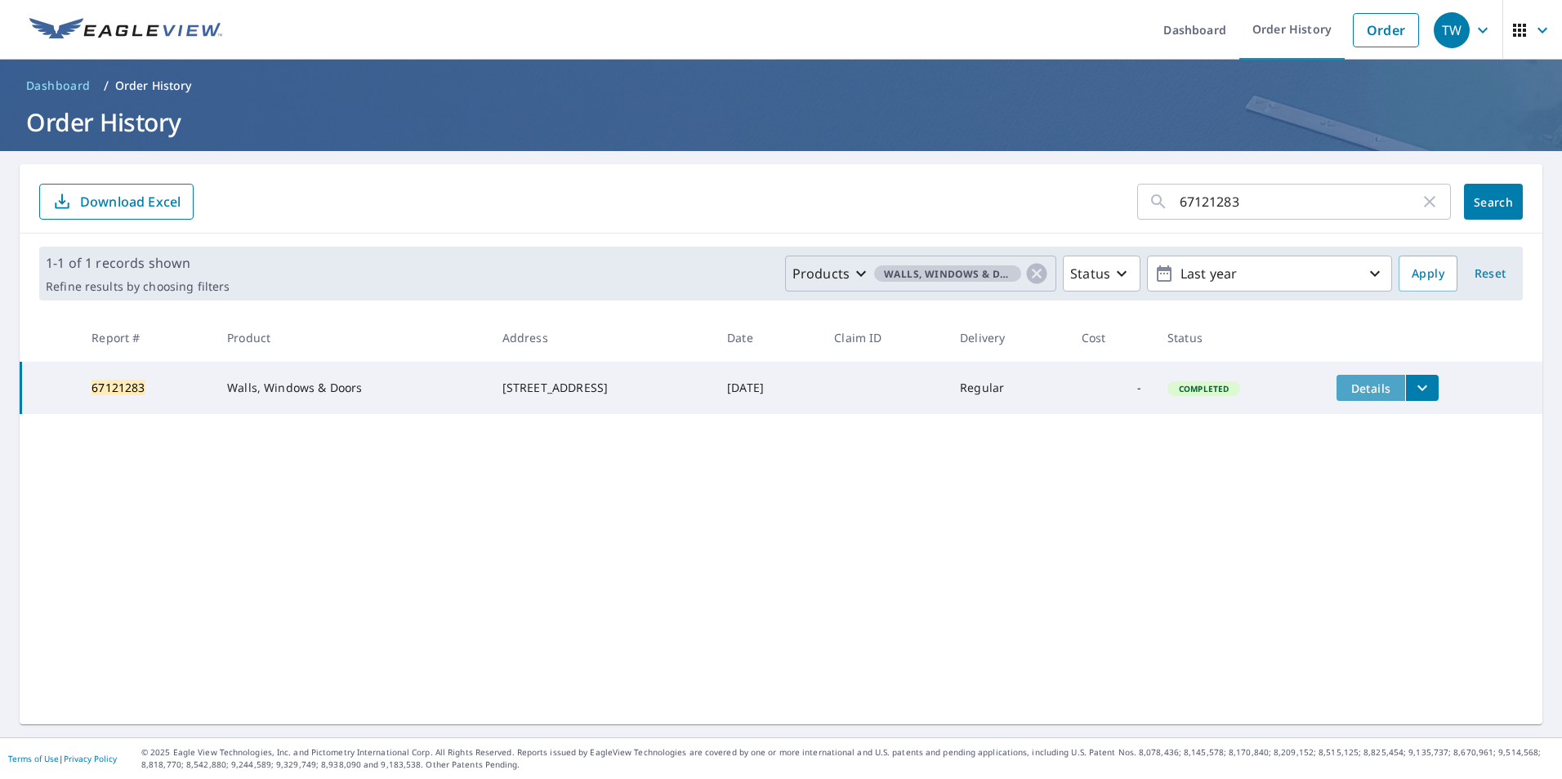
click at [1400, 392] on button "Details" at bounding box center [1370, 388] width 69 height 26
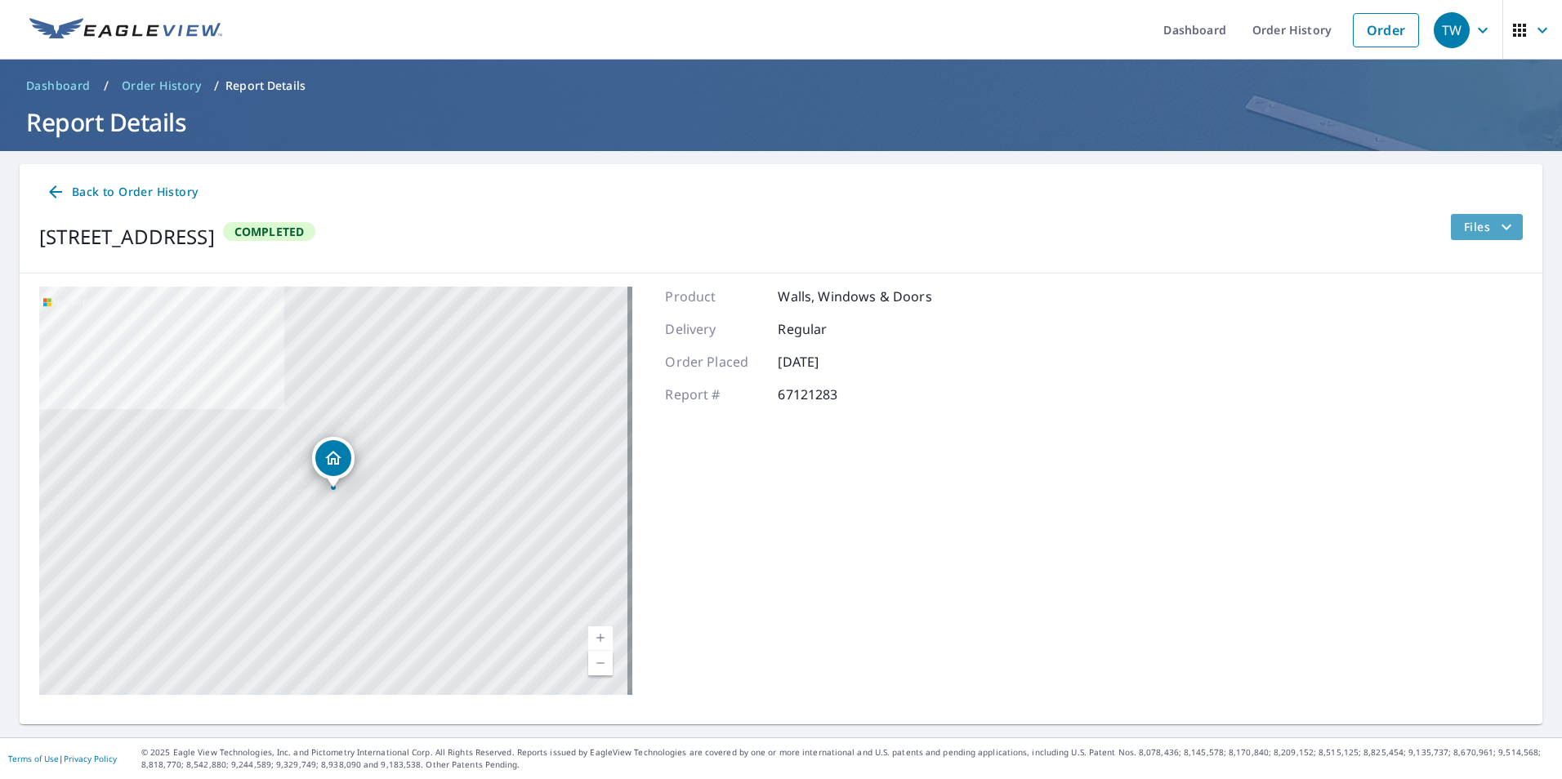
click at [1497, 230] on icon "filesDropdownBtn-67121283" at bounding box center [1507, 227] width 20 height 20
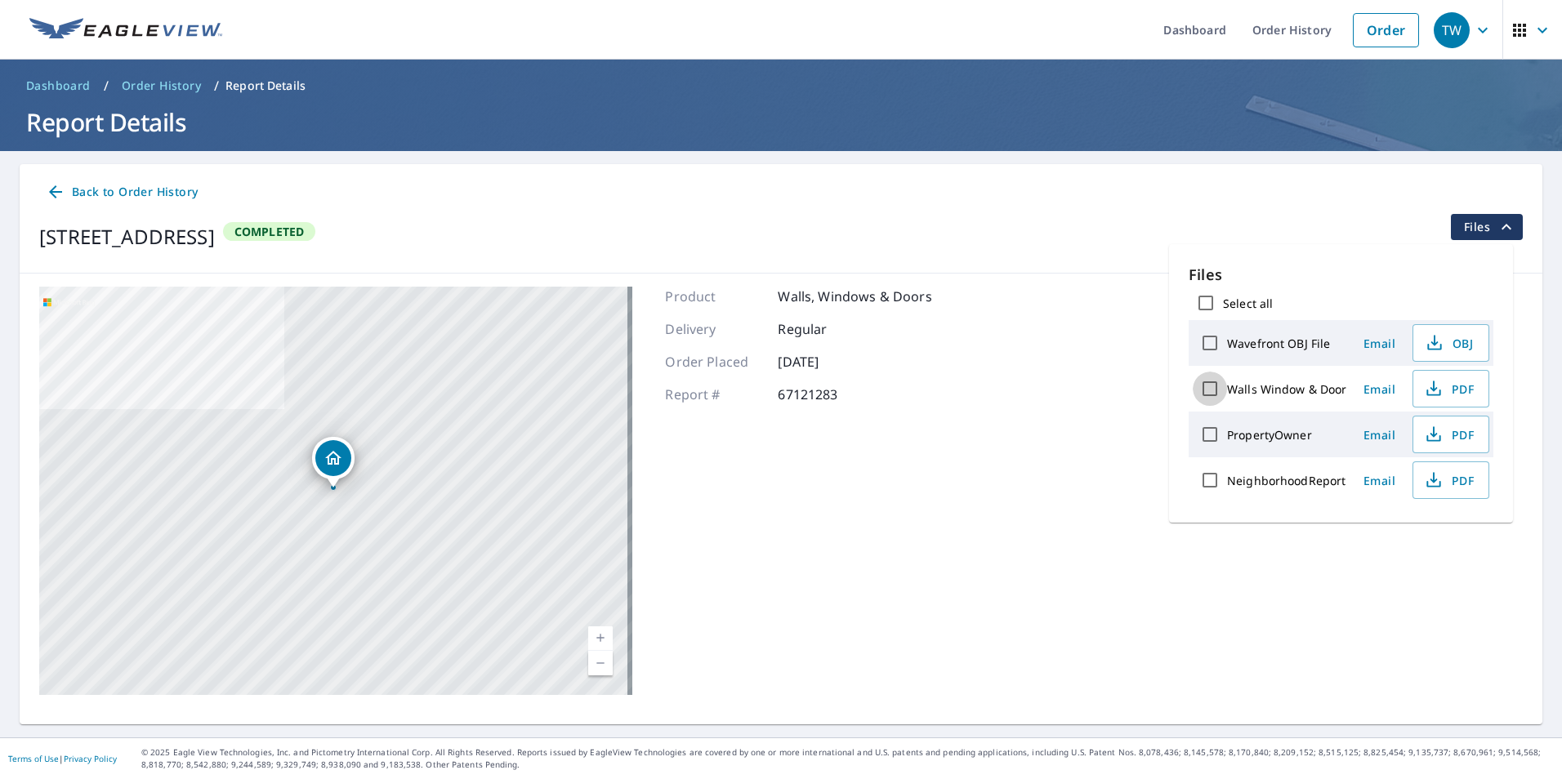
click at [1213, 390] on input "Walls Window & Door" at bounding box center [1210, 389] width 34 height 34
checkbox input "true"
click at [1418, 544] on span "Download" at bounding box center [1429, 538] width 87 height 20
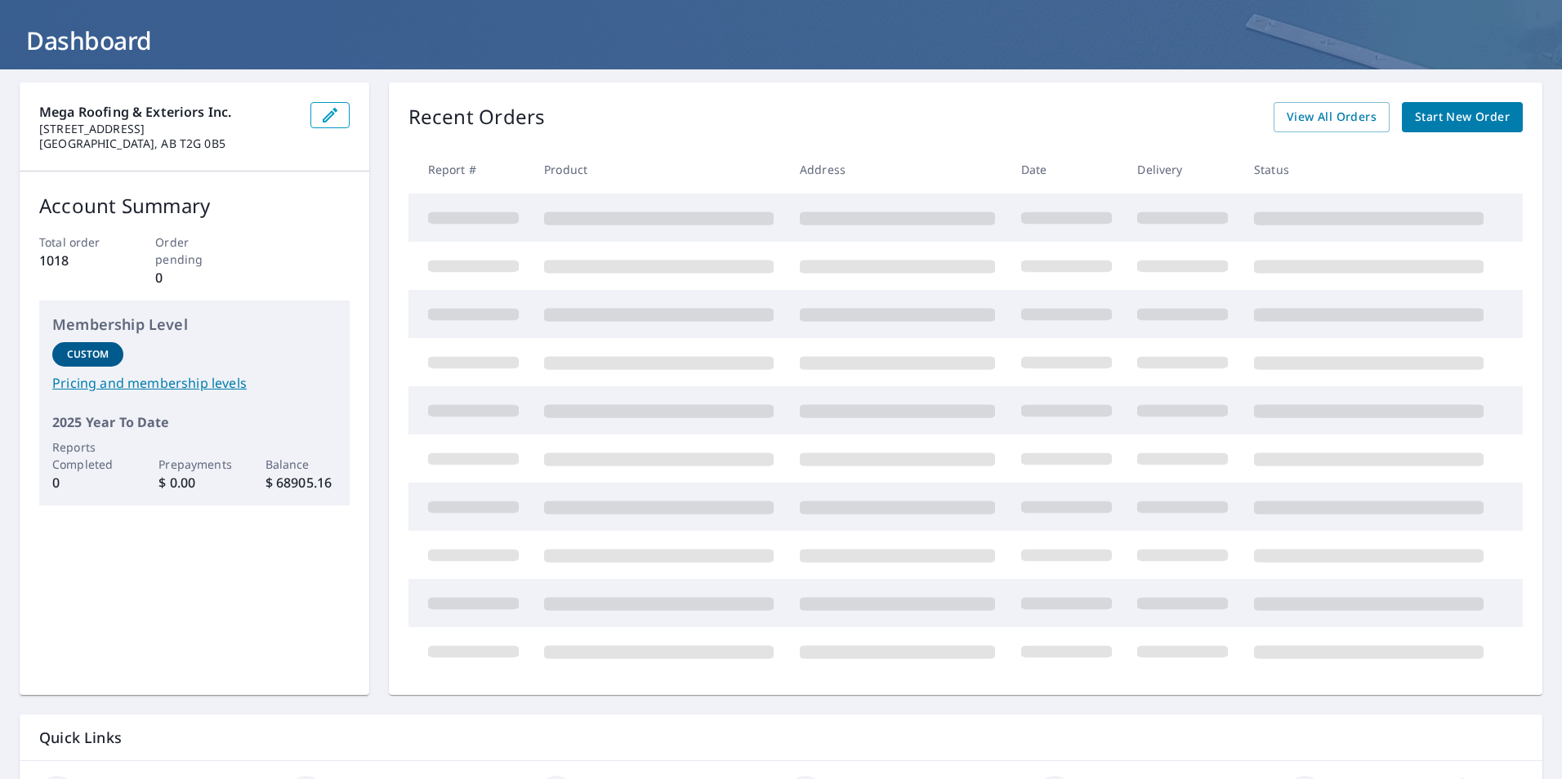
scroll to position [25, 0]
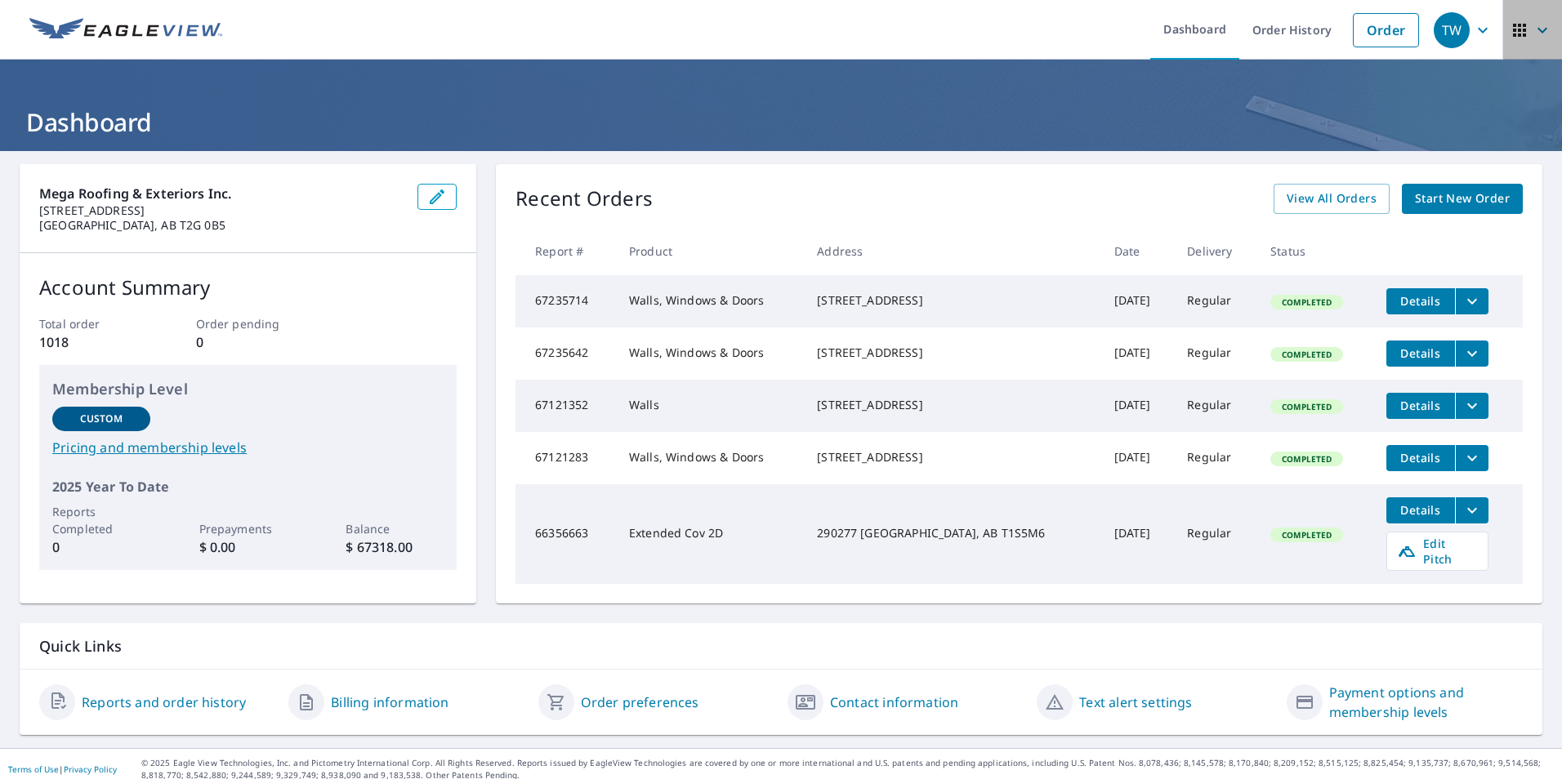
click at [1532, 31] on icon "button" at bounding box center [1542, 30] width 20 height 20
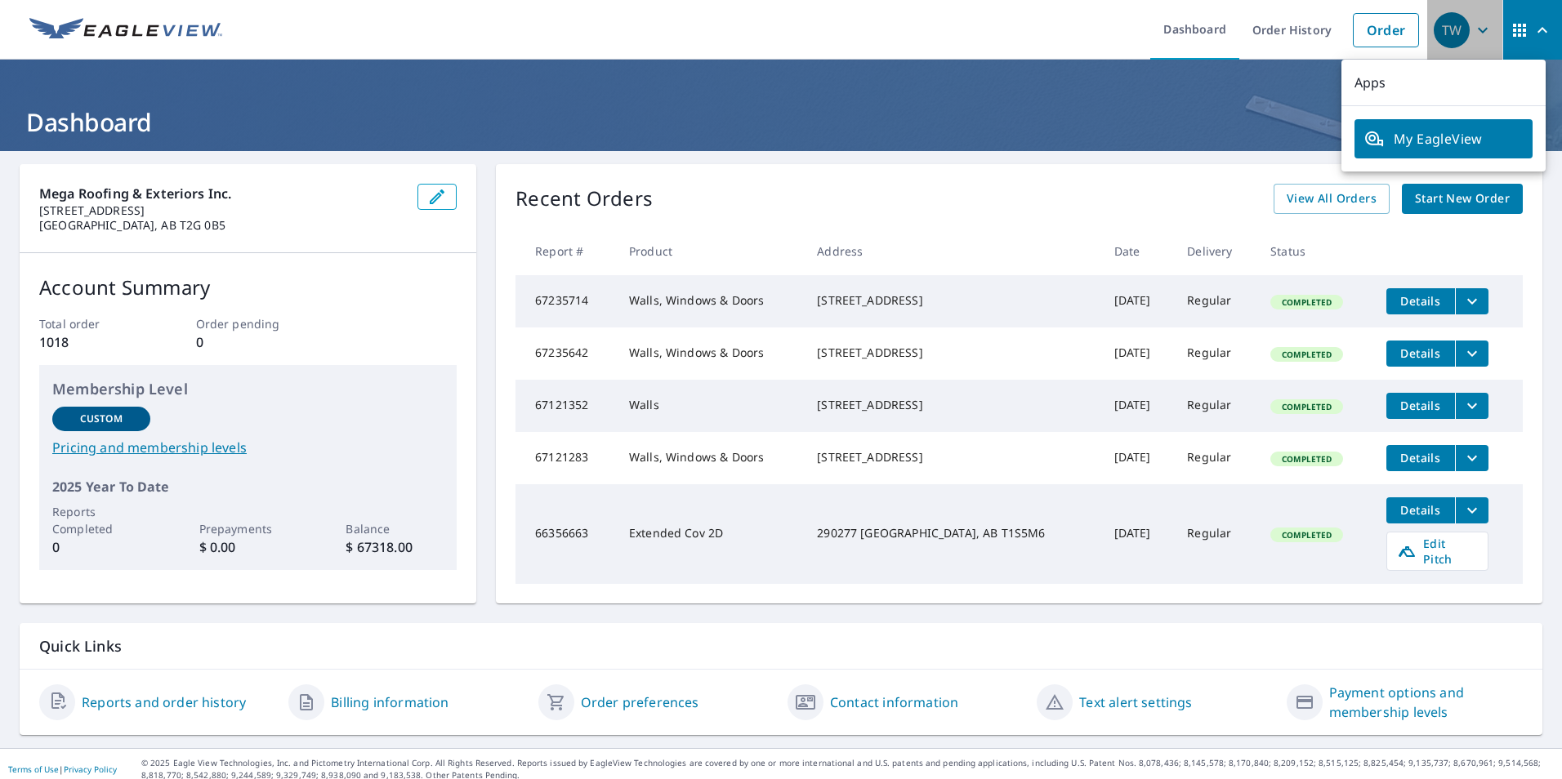
click at [1458, 43] on span "TW" at bounding box center [1465, 30] width 62 height 39
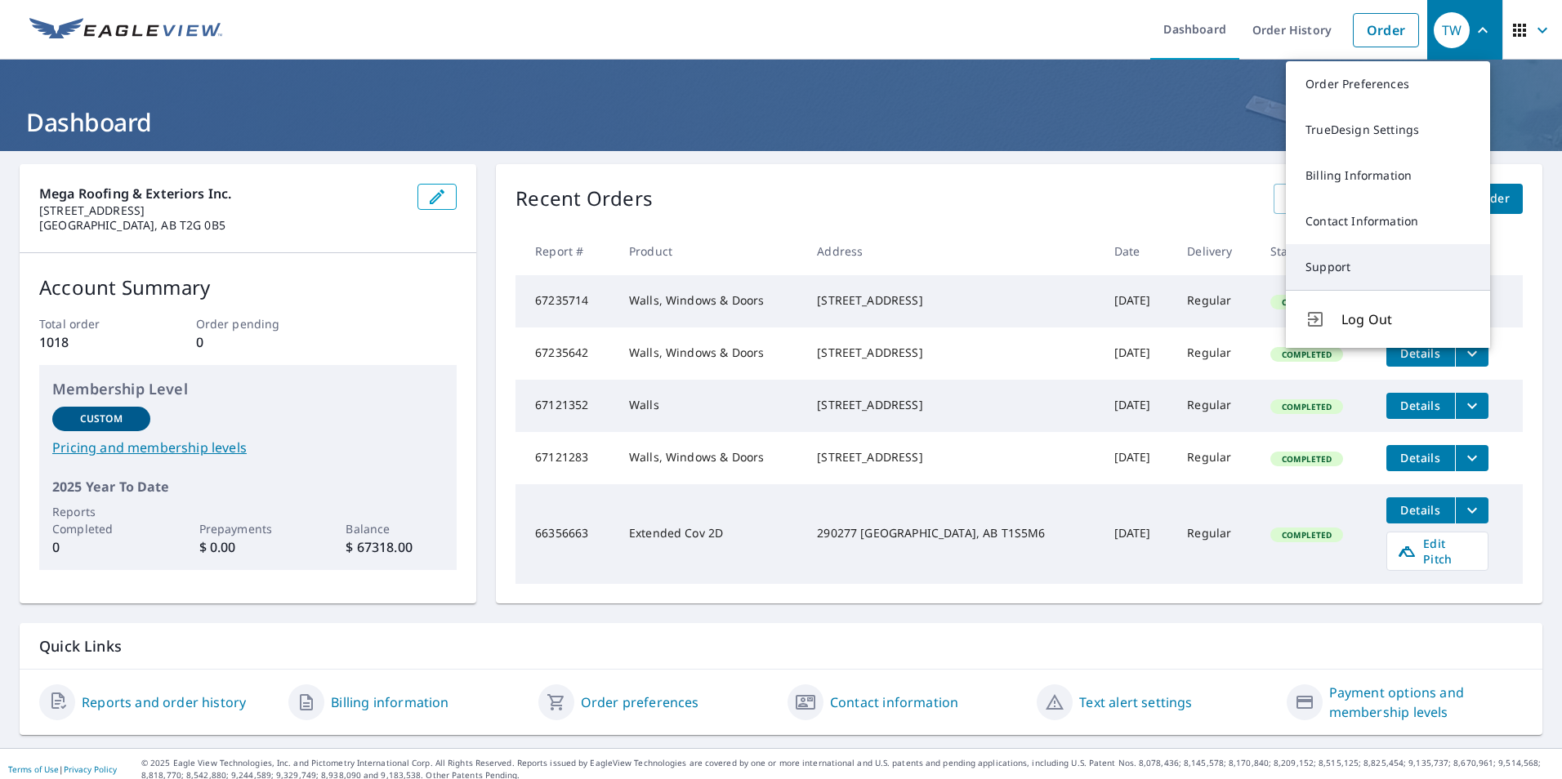
click at [1350, 264] on link "Support" at bounding box center [1388, 267] width 204 height 46
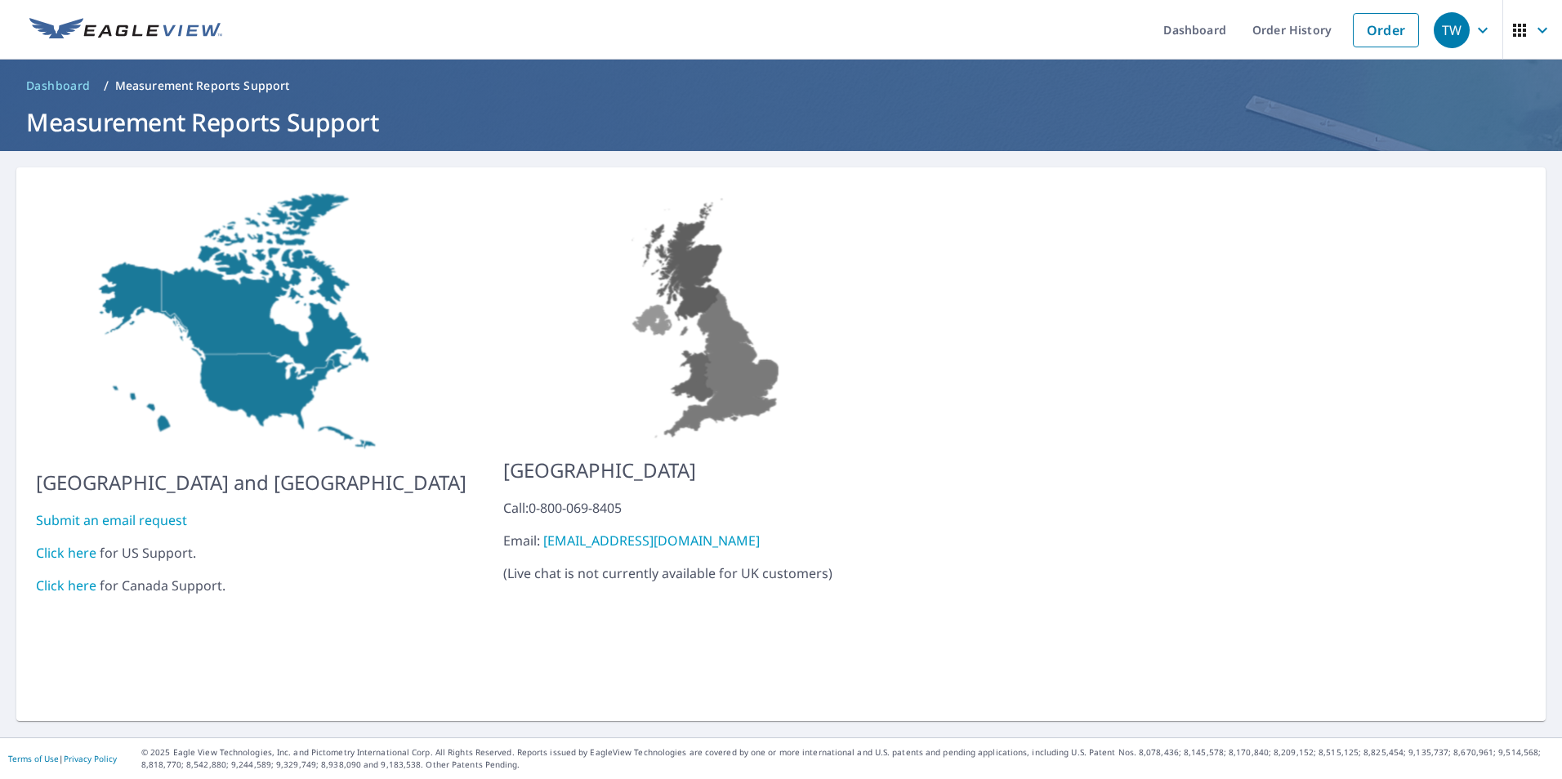
click at [69, 578] on link "Click here" at bounding box center [66, 586] width 60 height 18
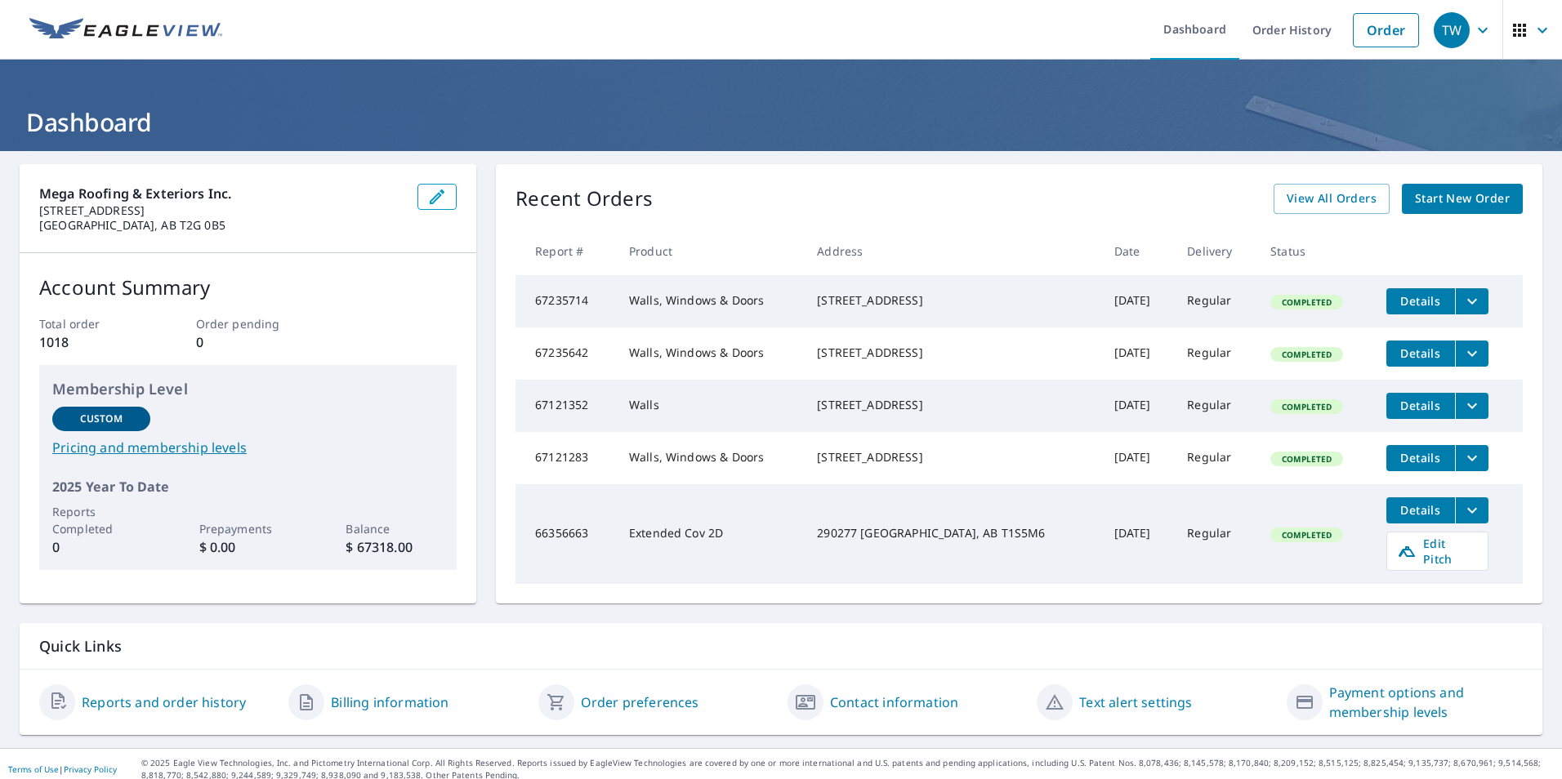
click at [938, 413] on div "[STREET_ADDRESS]" at bounding box center [952, 405] width 270 height 16
